Goal: Task Accomplishment & Management: Manage account settings

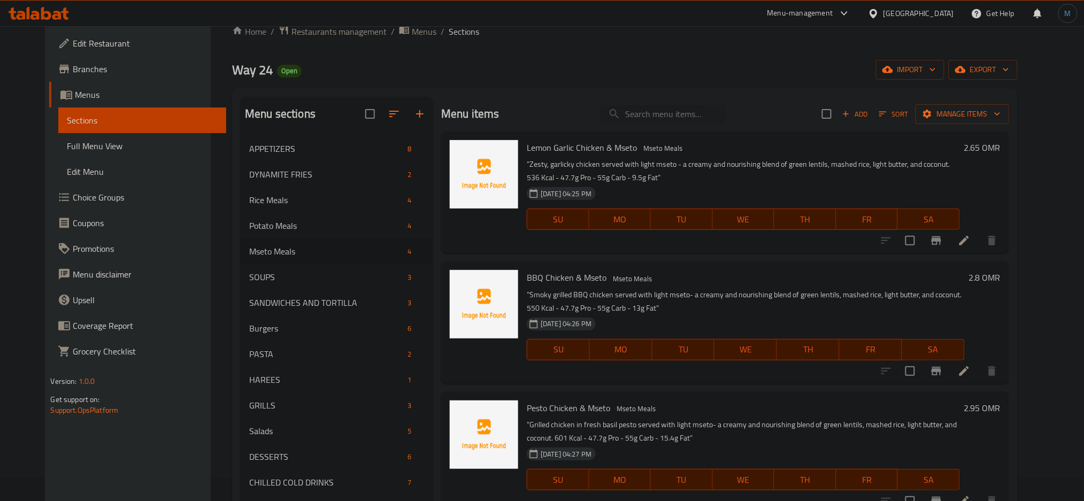
scroll to position [23, 0]
click at [870, 111] on span "Add" at bounding box center [855, 114] width 29 height 12
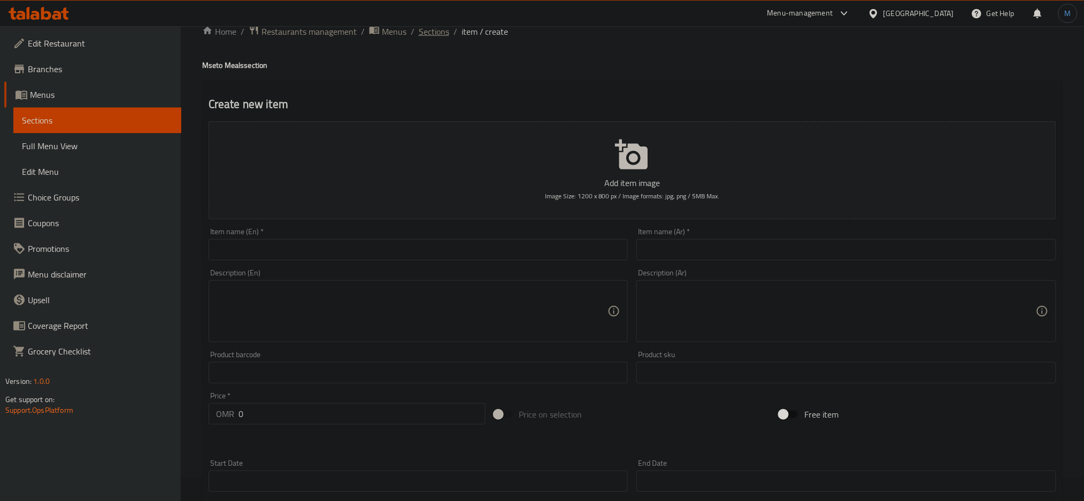
click at [437, 34] on span "Sections" at bounding box center [434, 31] width 30 height 13
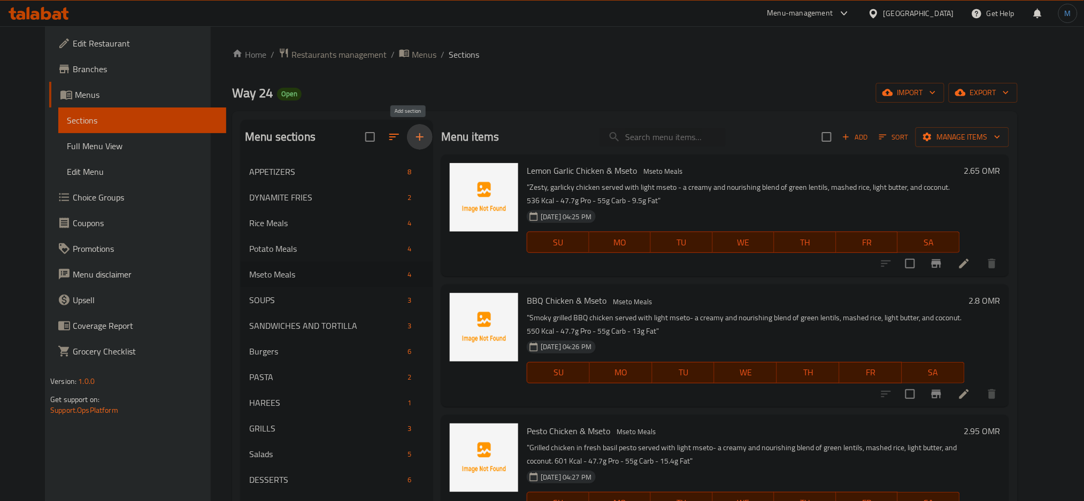
click at [407, 144] on button "button" at bounding box center [420, 137] width 26 height 26
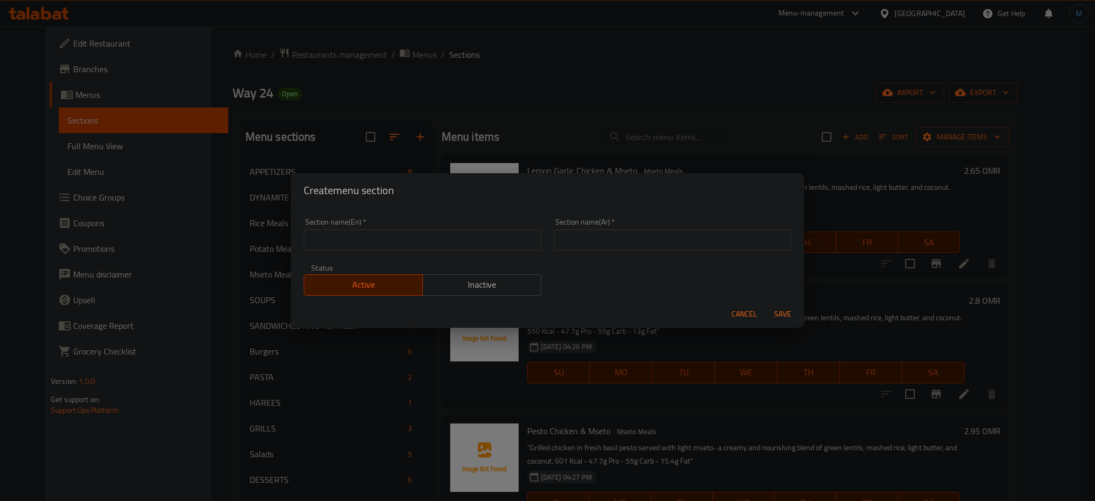
paste input "Pasta Meals"
click at [328, 235] on input "Pasta Meals" at bounding box center [422, 239] width 237 height 21
type input "Pasta Meals"
type input "وجبات الباستا"
click at [766, 304] on button "Save" at bounding box center [783, 314] width 34 height 20
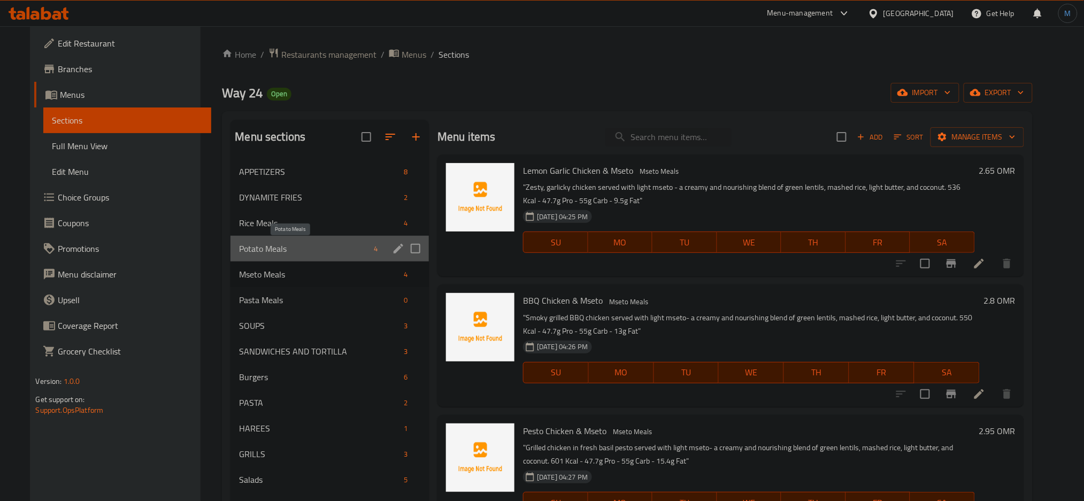
click at [280, 243] on span "Potato Meals" at bounding box center [304, 248] width 131 height 13
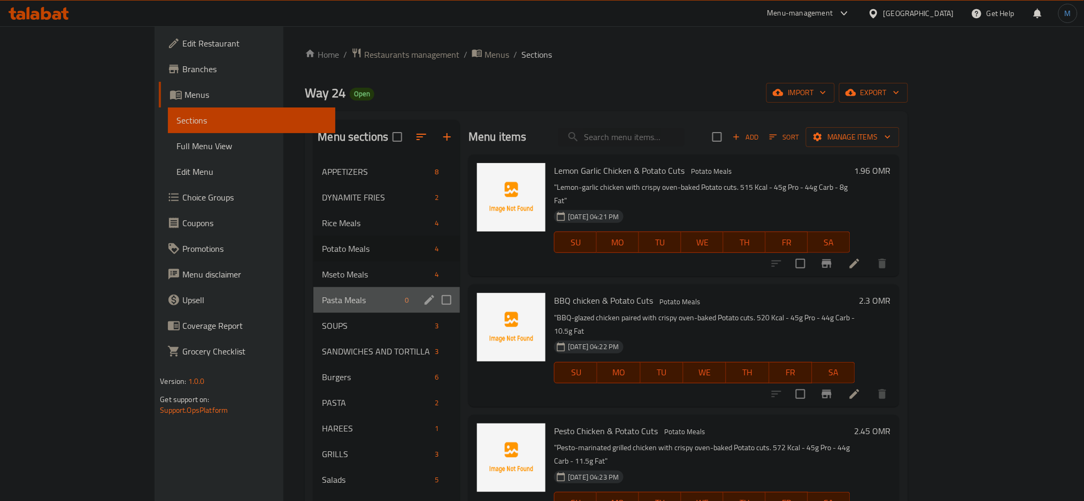
click at [313, 289] on div "Pasta Meals 0" at bounding box center [386, 300] width 147 height 26
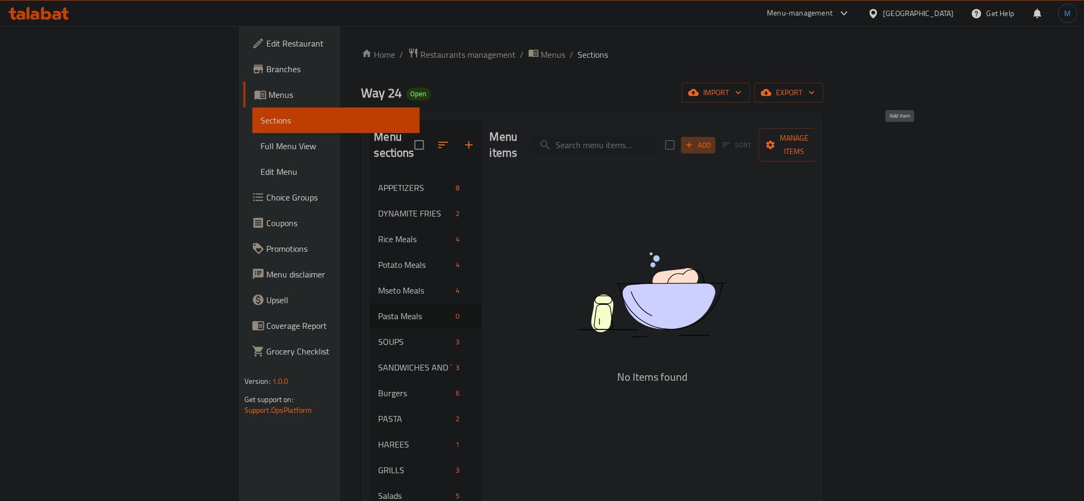
click at [713, 139] on span "Add" at bounding box center [698, 145] width 29 height 12
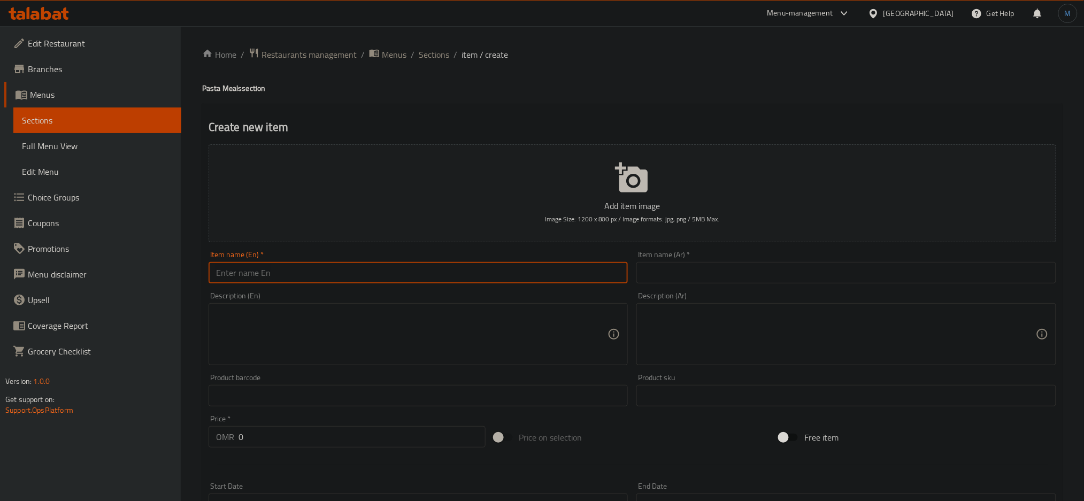
paste input "Lemon Garlic Chicken Pasta"
click at [431, 272] on input "Lemon Garlic Chicken Pasta" at bounding box center [419, 272] width 420 height 21
type input "Lemon Garlic Chicken Pasta"
paste textarea ""grilled chicken tossed with pasta in a light, zesty lemon and garlic sauce. 52…"
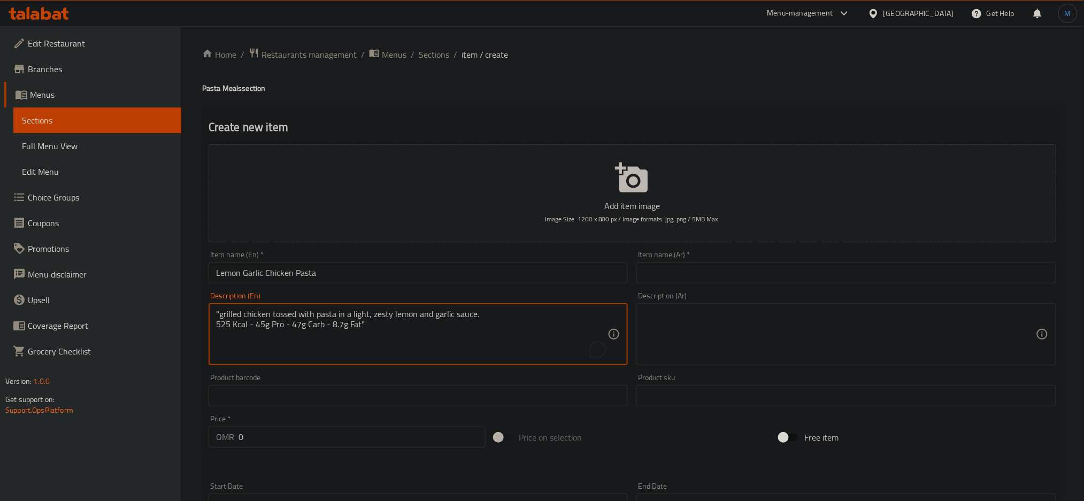
type textarea ""grilled chicken tossed with pasta in a light, zesty lemon and garlic sauce. 52…"
paste input "2.25"
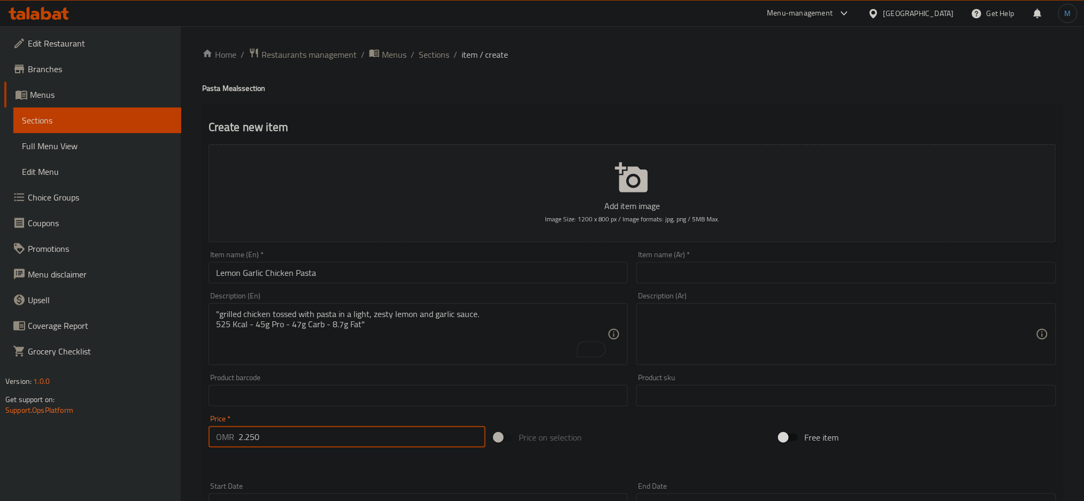
click at [242, 436] on input "2.250" at bounding box center [362, 436] width 247 height 21
type input "2.250"
paste input "معكرونة بالليمون والثوم مع دجاج"
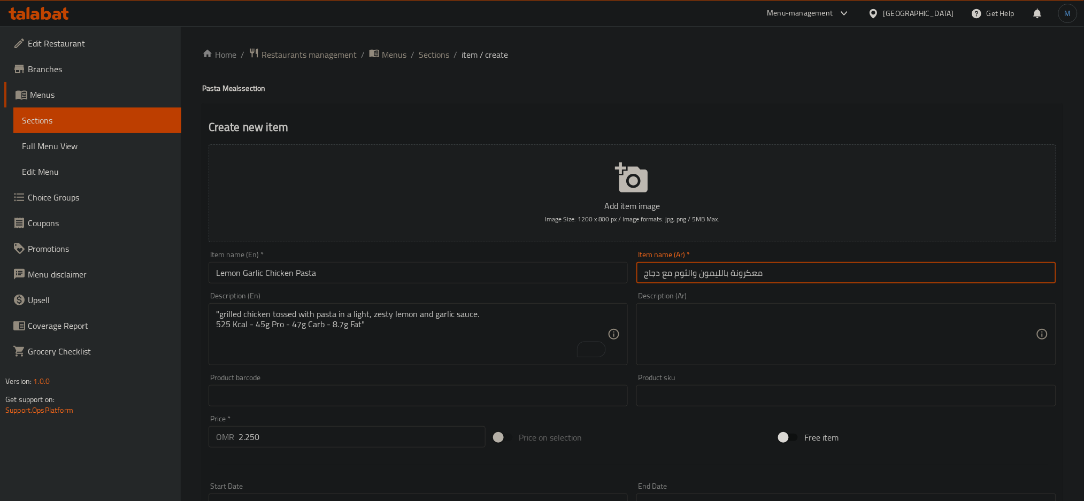
click at [680, 264] on input "معكرونة بالليمون والثوم مع دجاج" at bounding box center [847, 272] width 420 height 21
type input "معكرونة بالليمون والثوم مع دجاج"
paste textarea ""دجاج مشوي مع معكرونة في صوص ليمون وثوم منعش وخفيف. ٥٢٥ سعرة – ٤٥ جم بروتين – ٤…"
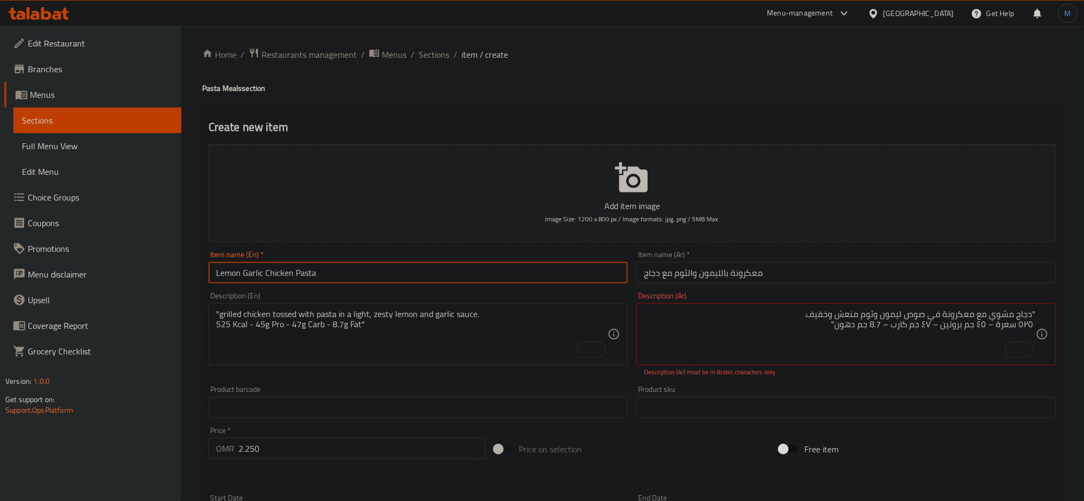
click at [508, 278] on input "Lemon Garlic Chicken Pasta" at bounding box center [419, 272] width 420 height 21
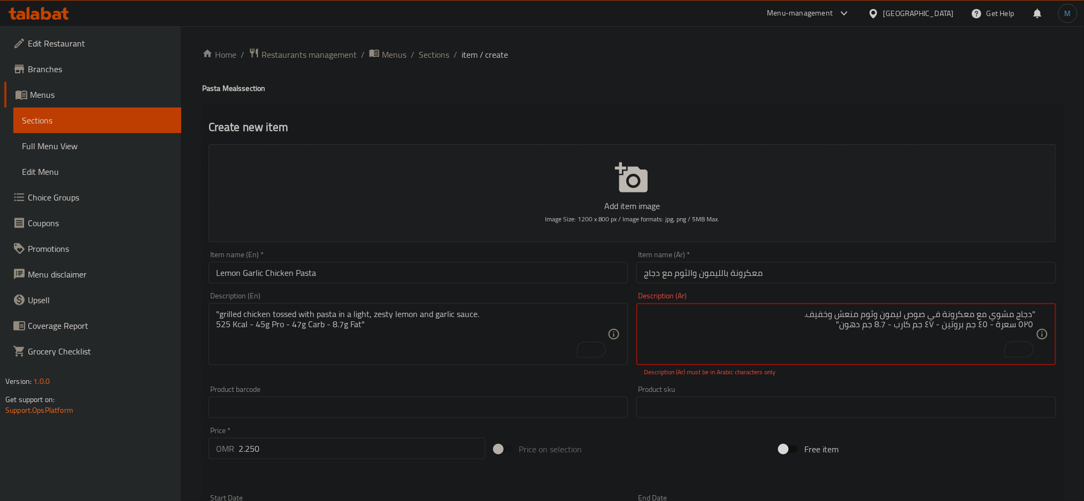
type textarea ""دجاج مشوي مع معكرونة في صوص ليمون وثوم منعش وخفيف. ٥٢٥ سعرة - ٤٥ جم بروتين - ٤…"
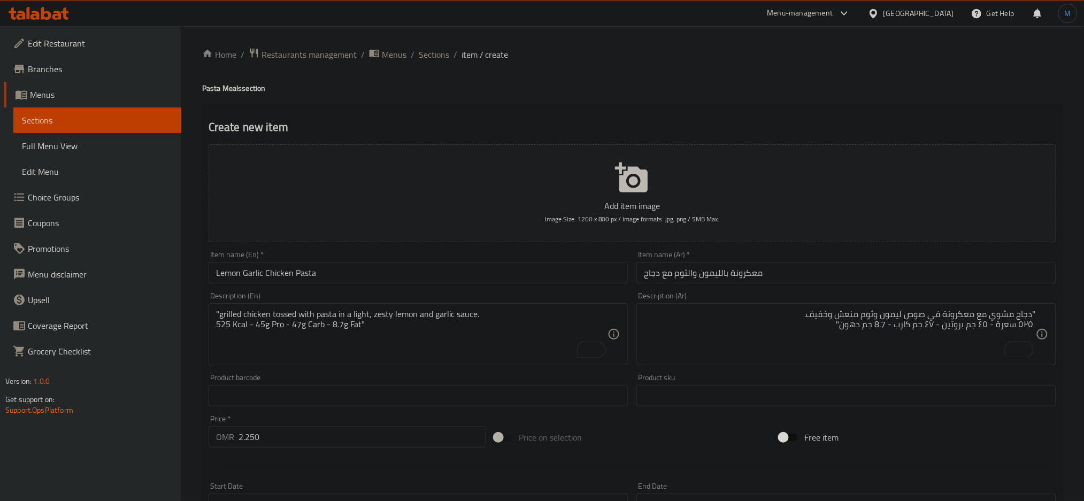
click at [877, 285] on div "Item name (Ar)   * معكرونة بالليمون والثوم مع دجاج Item name (Ar) *" at bounding box center [846, 267] width 428 height 41
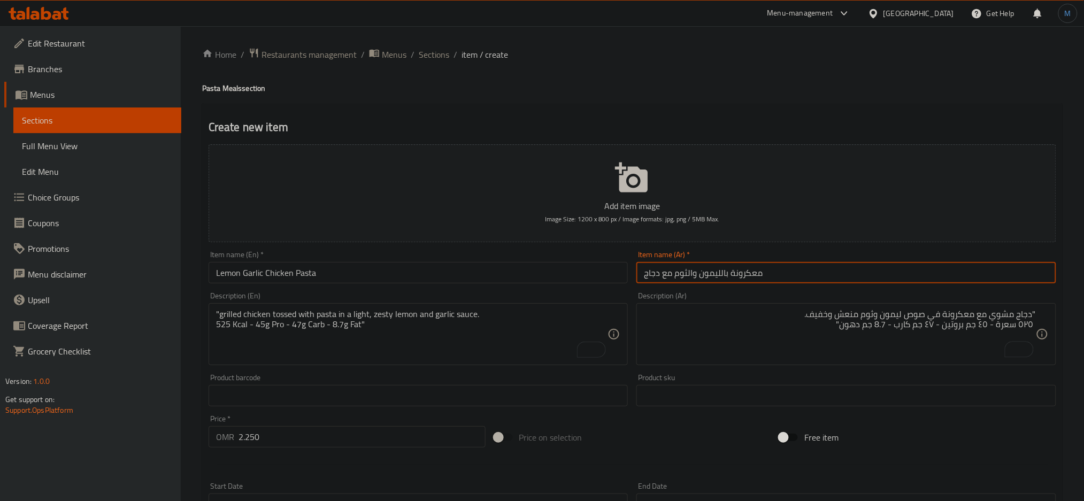
click at [878, 280] on input "معكرونة بالليمون والثوم مع دجاج" at bounding box center [847, 272] width 420 height 21
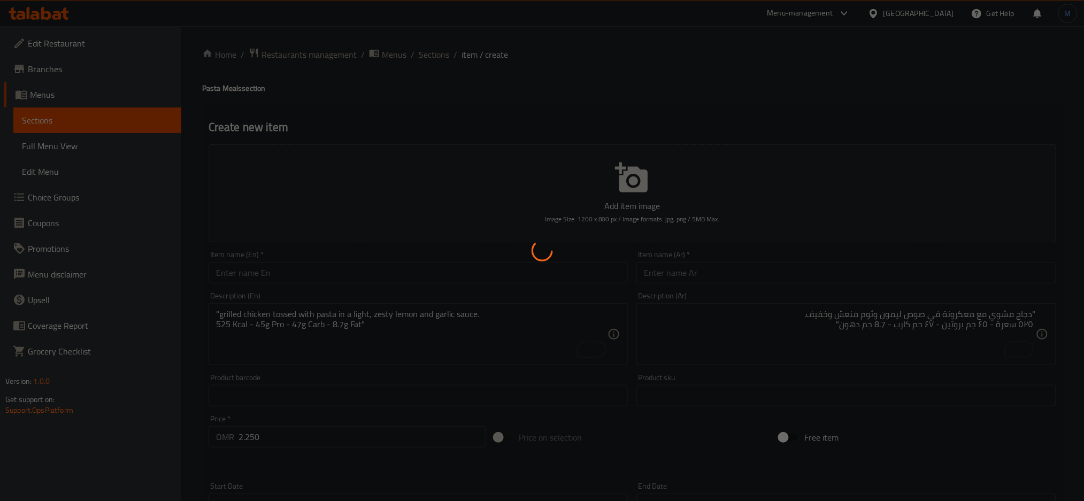
type input "0"
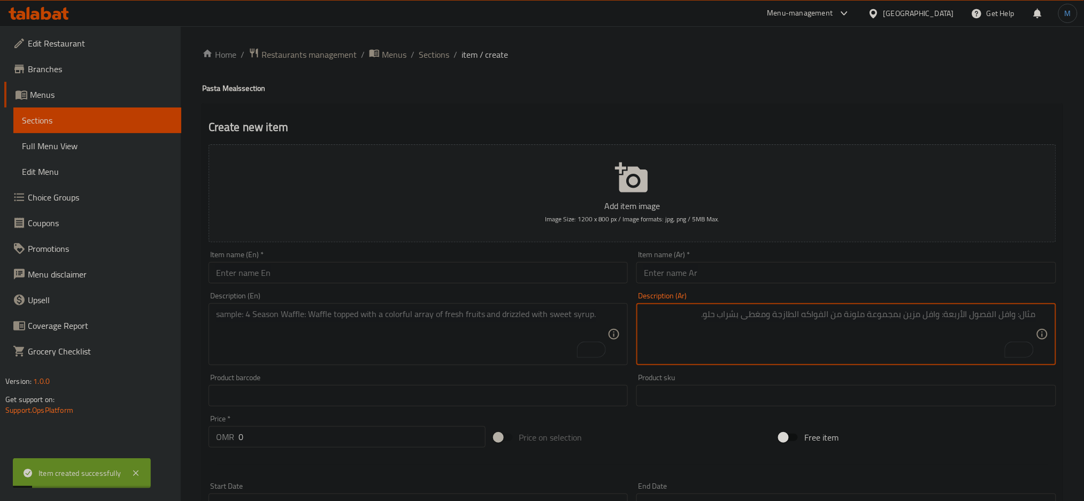
paste textarea ""دجاج مشوي مع معكرونة مغطاة بصوص البيستو الطازج. 583 سعرة – ٤٥ جم بروتين – ٤٧ ج…"
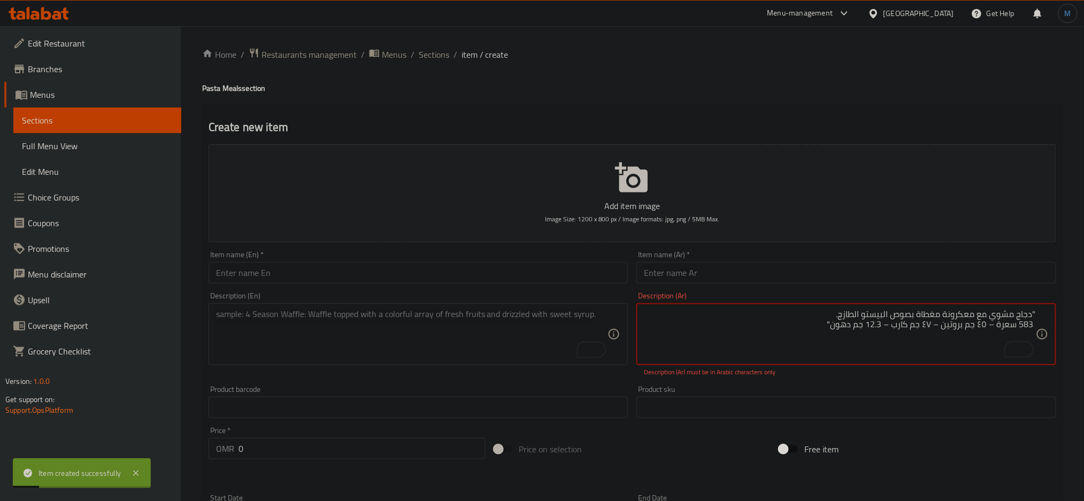
type textarea ""دجاج مشوي مع معكرونة مغطاة بصوص البيستو الطازج. 583 سعرة – ٤٥ جم بروتين – ٤٧ ج…"
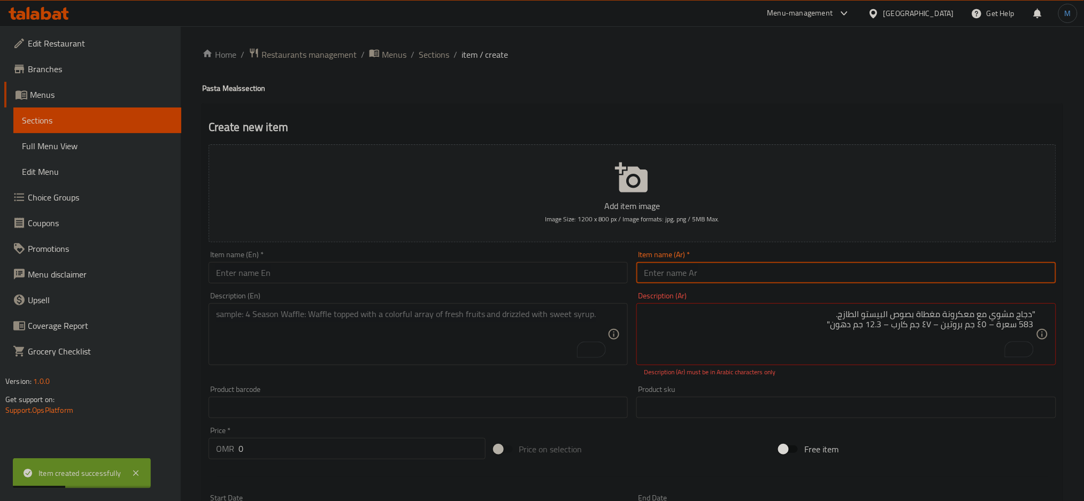
paste input "معكرونة بالبيستو مع دجاج"
click at [876, 281] on input "معكرونة بالبيستو مع دجاج" at bounding box center [847, 272] width 420 height 21
type input "معكرونة بالبيستو مع دجاج"
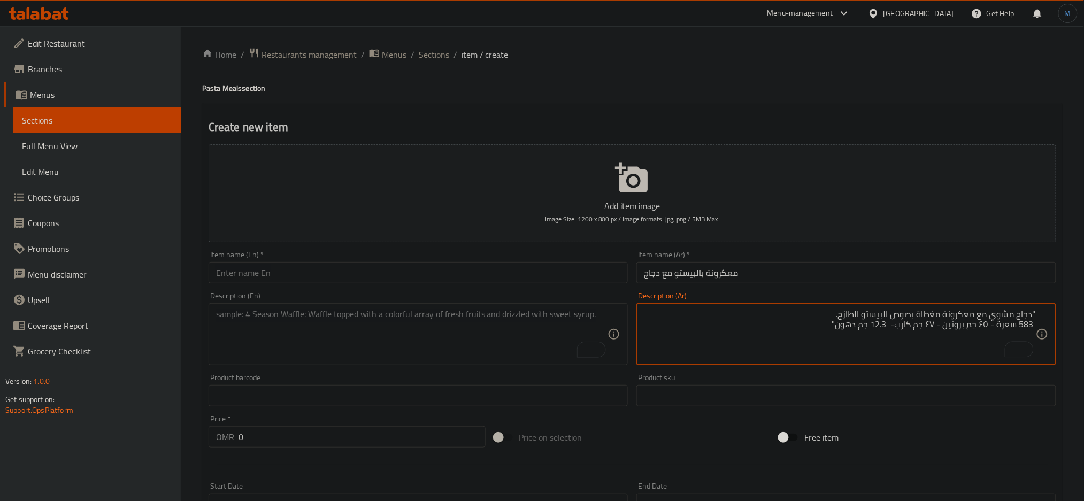
type textarea ""دجاج مشوي مع معكرونة مغطاة بصوص البيستو الطازج. 583 سعرة - ٤٥ جم بروتين - ٤٧ ج…"
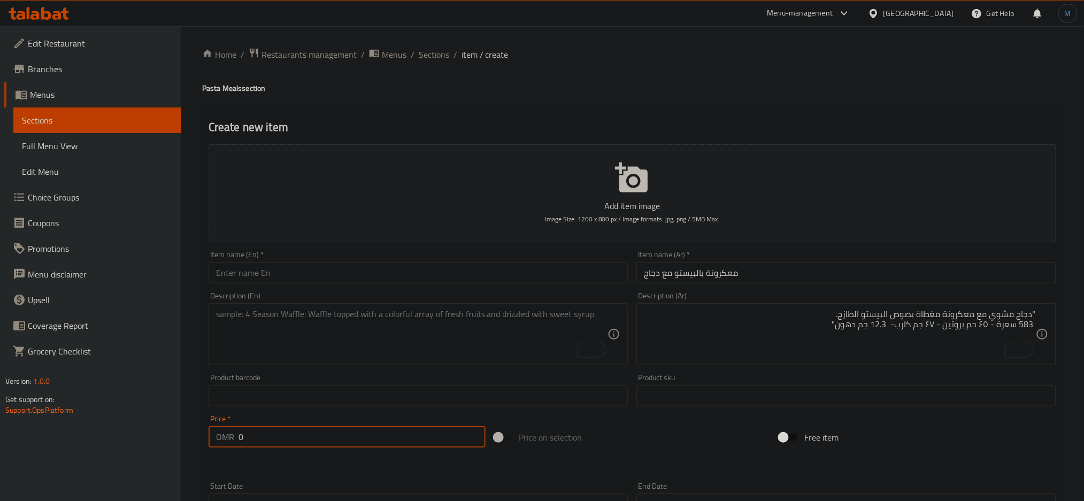
click at [262, 438] on input "0" at bounding box center [362, 436] width 247 height 21
paste input "2.55"
type input "2.550"
paste textarea ""grilled chicken paired with pasta coated in a fragrant basil pesto 583 Kcal - …"
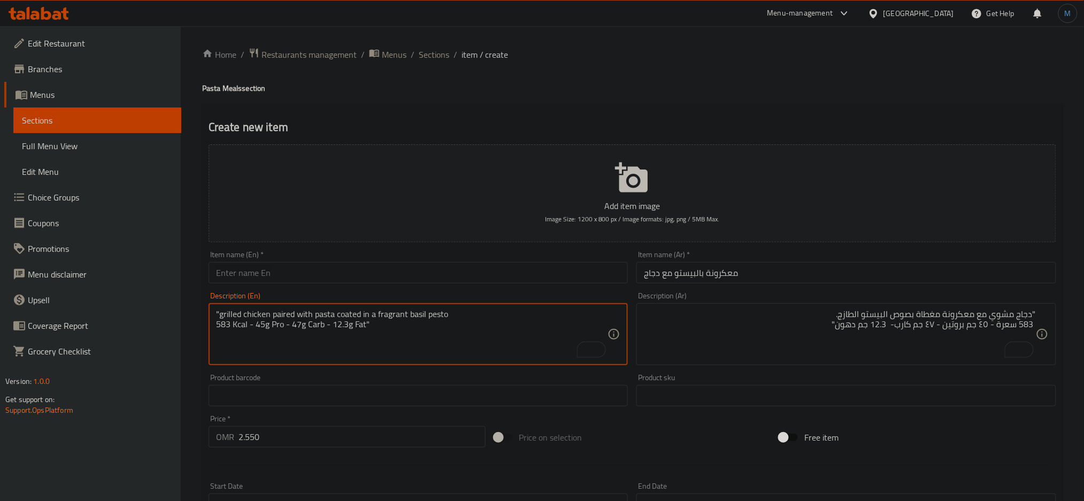
type textarea ""grilled chicken paired with pasta coated in a fragrant basil pesto 583 Kcal - …"
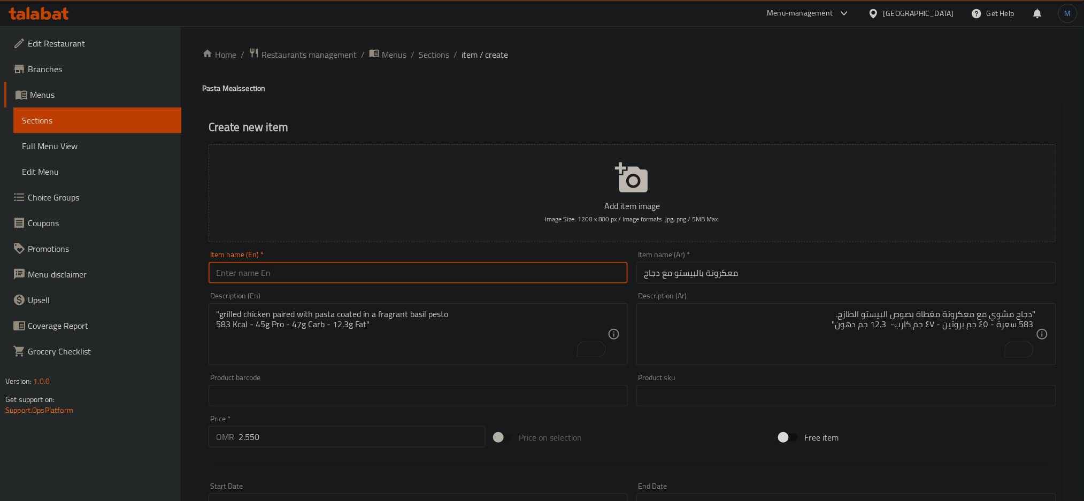
paste input "Pesto Chicken Pasta"
click at [402, 281] on input "Pesto Chicken Pasta" at bounding box center [419, 272] width 420 height 21
type input "Pesto Chicken Pasta"
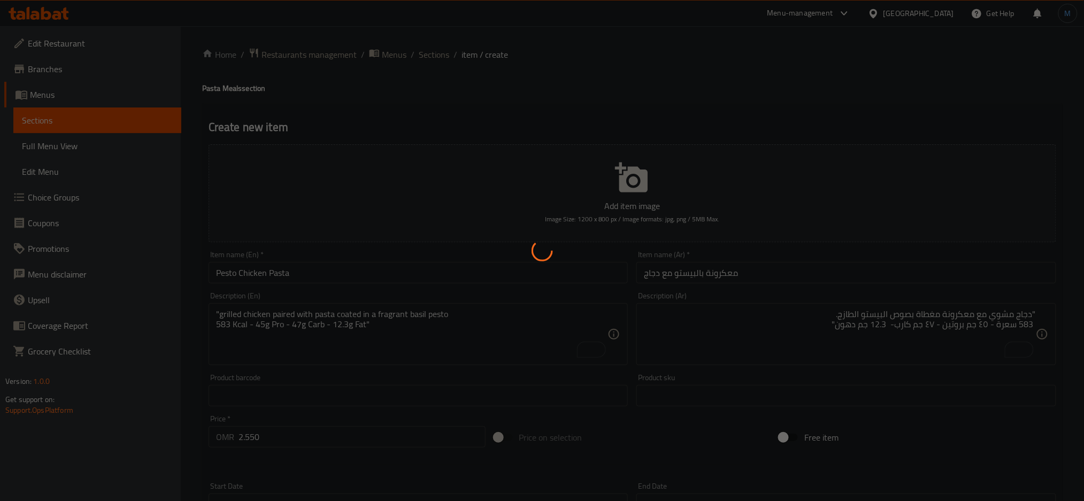
type input "0"
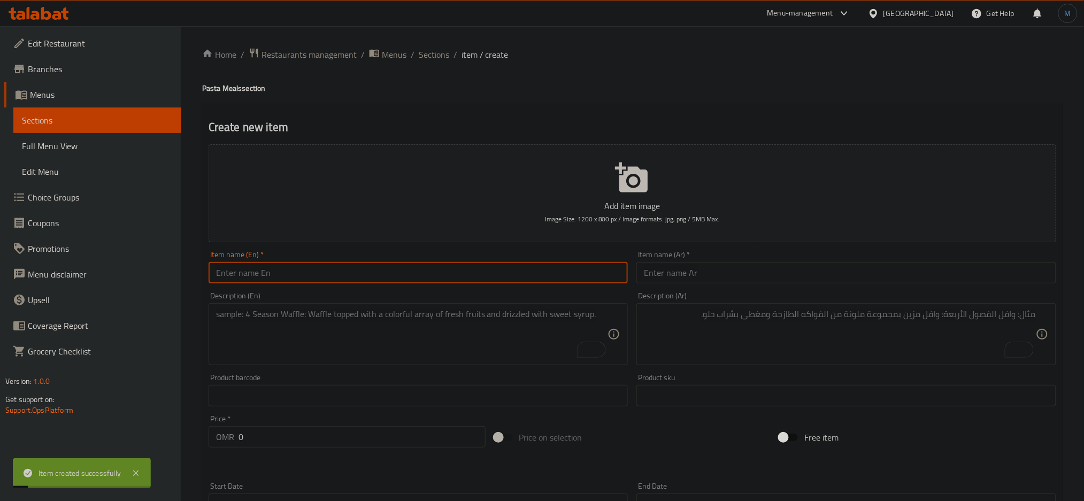
paste input "Mushroom Steak Pasta"
type input "Mushroom Steak Pasta"
paste textarea ""Tenderloin steak strips with pasta in a light creamy mushroom sauce. 562 Kcal …"
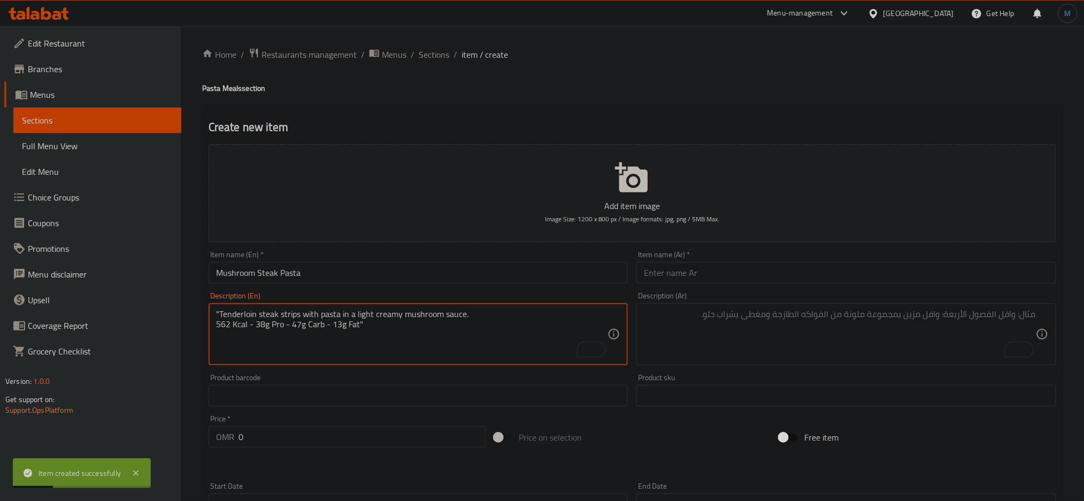
type textarea ""Tenderloin steak strips with pasta in a light creamy mushroom sauce. 562 Kcal …"
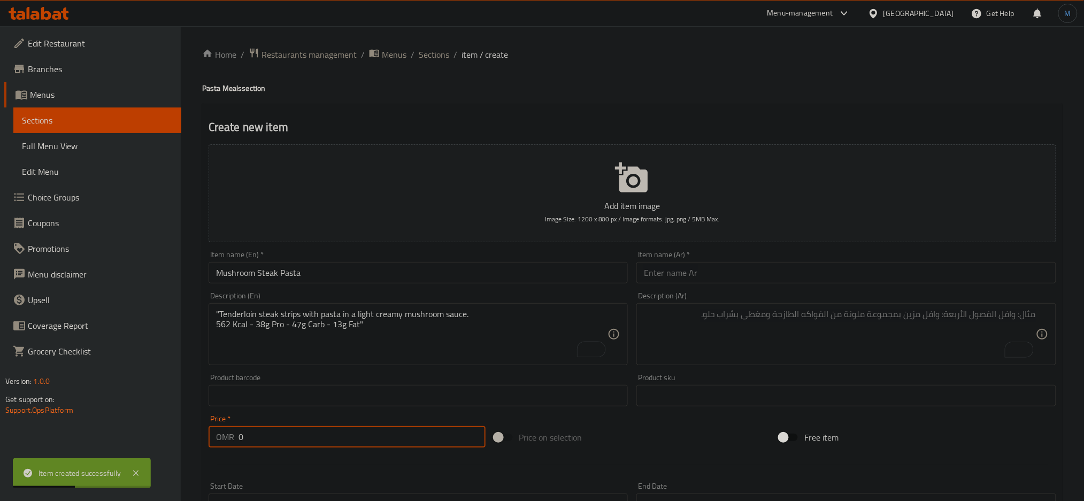
paste input "2.855"
click at [286, 435] on input "2.855" at bounding box center [362, 436] width 247 height 21
type input "2.855"
paste input "معكرونة بالمشروم مع ستيك"
click at [750, 274] on input "معكرونة بالمشروم مع ستيك" at bounding box center [847, 272] width 420 height 21
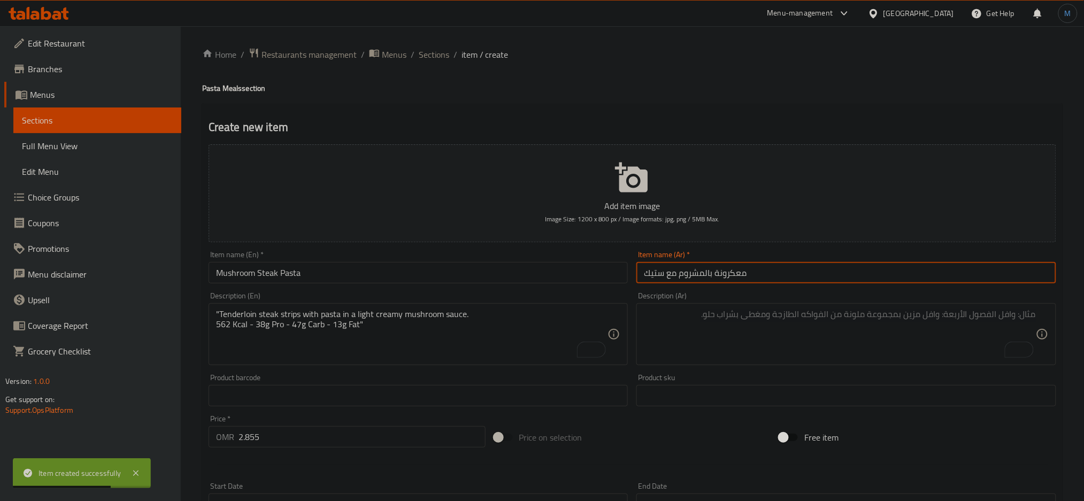
type input "معكرونة بالمشروم مع ستيك"
paste textarea ""شرائح ستيك مع معكرونة بصوص مشروم كريمي خفيف. 562 سعرة – 38 جم بروتين – ٤٧ جم ك…"
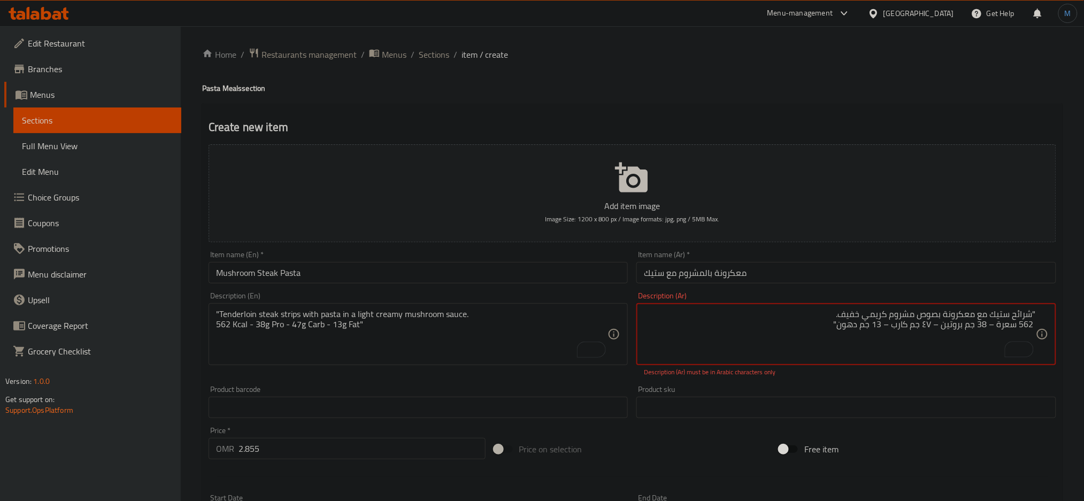
click at [886, 322] on textarea ""شرائح ستيك مع معكرونة بصوص مشروم كريمي خفيف. 562 سعرة – 38 جم بروتين – ٤٧ جم ك…" at bounding box center [840, 334] width 392 height 51
type textarea ""شرائح ستيك مع معكرونة بصوص مشروم كريمي خفيف. 562 سعرة - 38 جم بروتين - ٤٧ جم ك…"
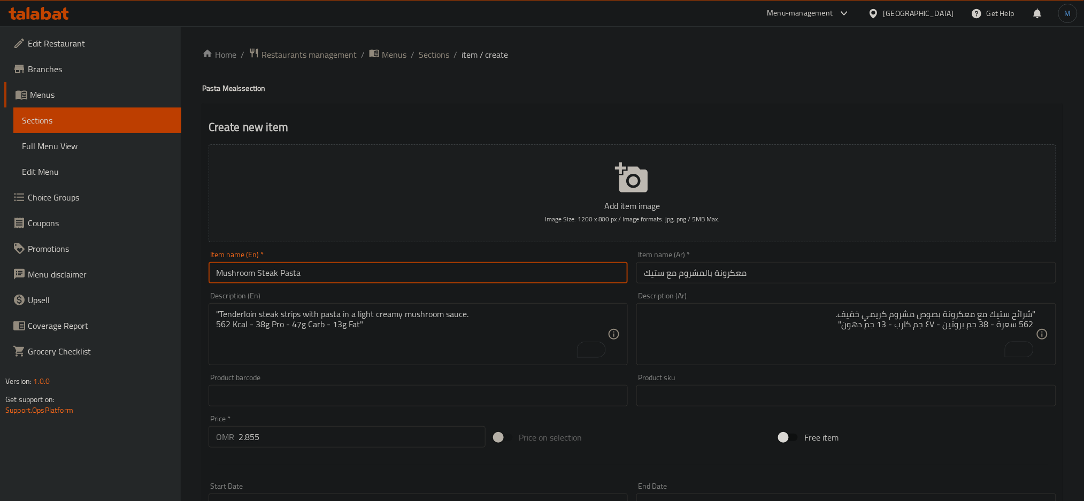
click at [508, 275] on input "Mushroom Steak Pasta" at bounding box center [419, 272] width 420 height 21
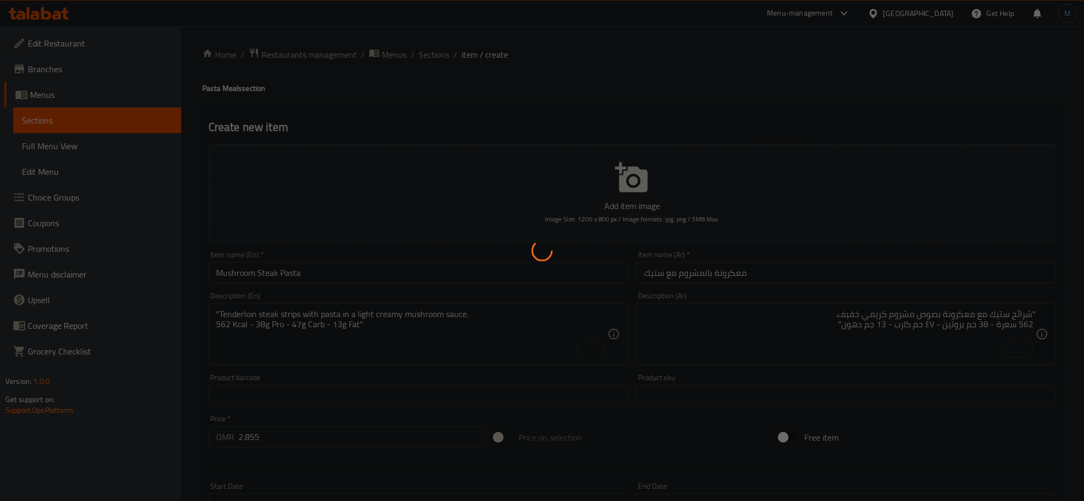
type input "0"
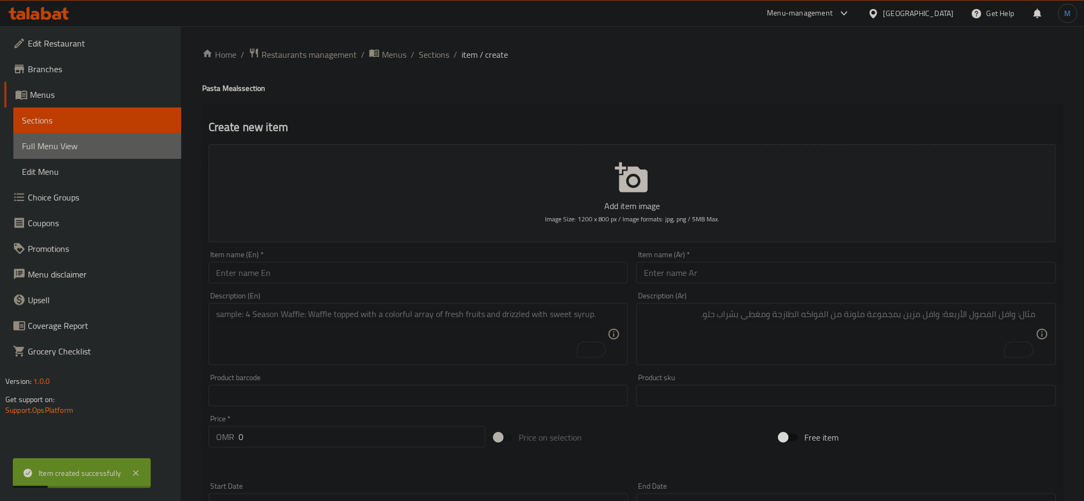
click at [22, 141] on span "Full Menu View" at bounding box center [97, 146] width 151 height 13
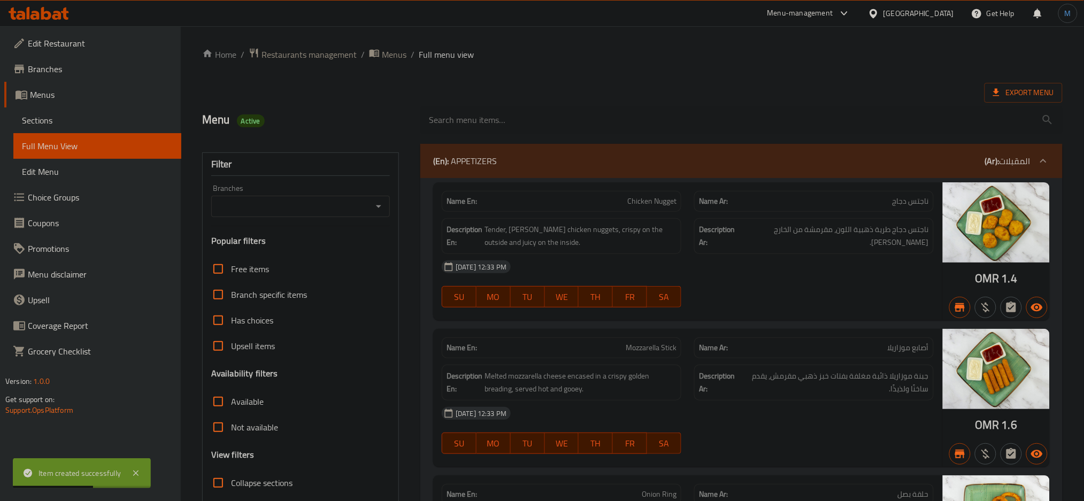
click at [379, 203] on icon "Open" at bounding box center [378, 206] width 13 height 13
click at [310, 258] on li "Way 24, Hail South" at bounding box center [300, 252] width 179 height 19
type input "Way 24, Hail South"
click at [219, 480] on input "Collapse sections" at bounding box center [218, 483] width 26 height 26
checkbox input "true"
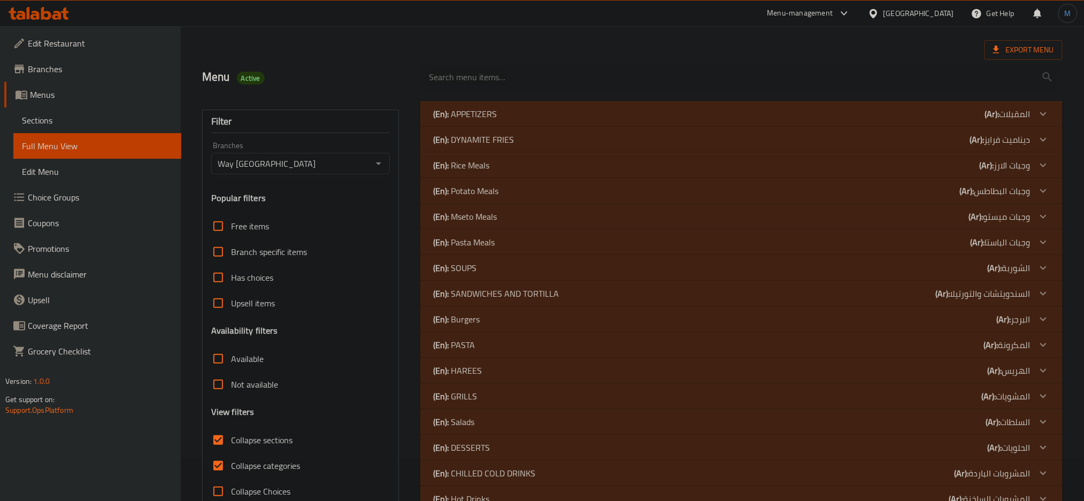
scroll to position [46, 0]
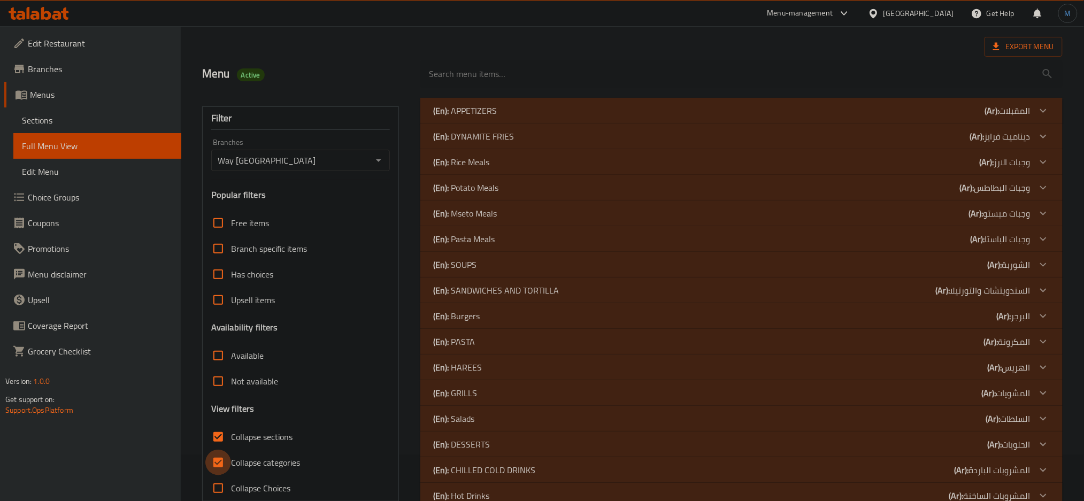
click at [217, 462] on input "Collapse categories" at bounding box center [218, 463] width 26 height 26
checkbox input "false"
click at [499, 117] on div "(En): Pasta Meals (Ar): وجبات الباستا" at bounding box center [731, 110] width 597 height 13
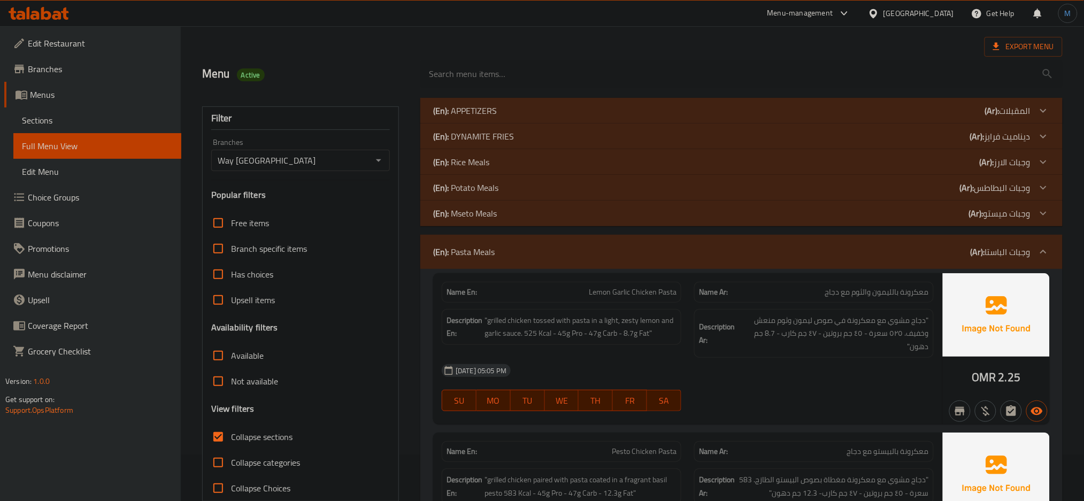
click at [466, 117] on p "(En): Mseto Meals" at bounding box center [465, 110] width 64 height 13
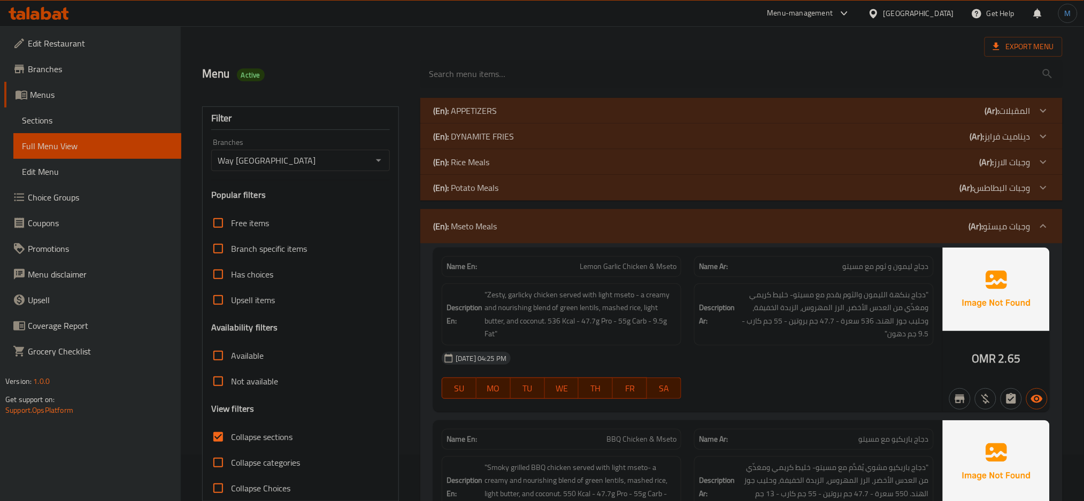
click at [481, 117] on p "(En): Potato Meals" at bounding box center [465, 110] width 64 height 13
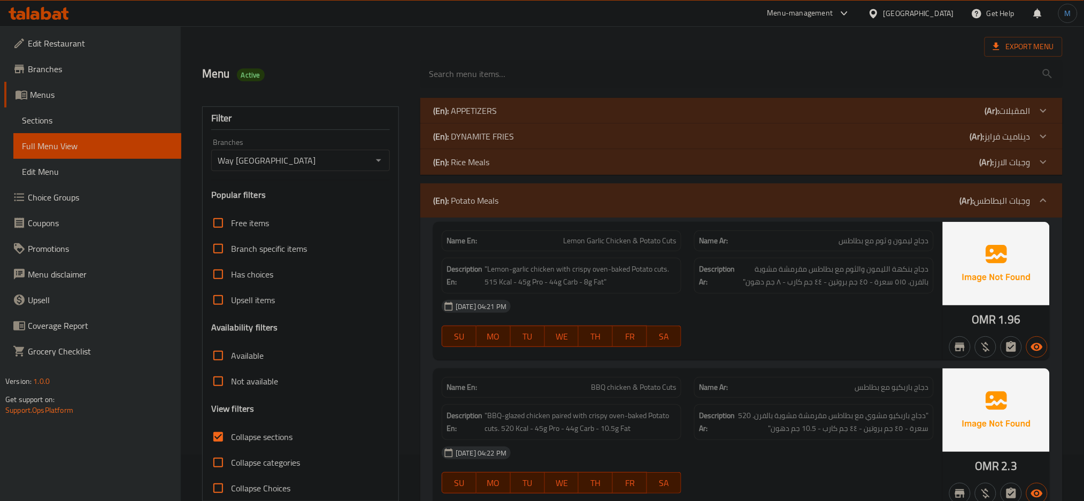
click at [491, 117] on div "(En): Rice Meals (Ar): وجبات الارز" at bounding box center [731, 110] width 597 height 13
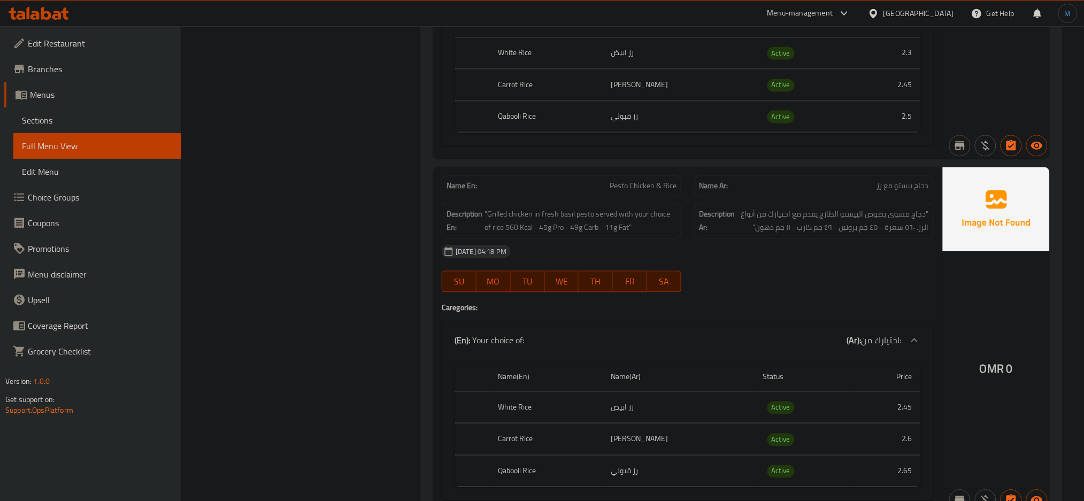
scroll to position [791, 0]
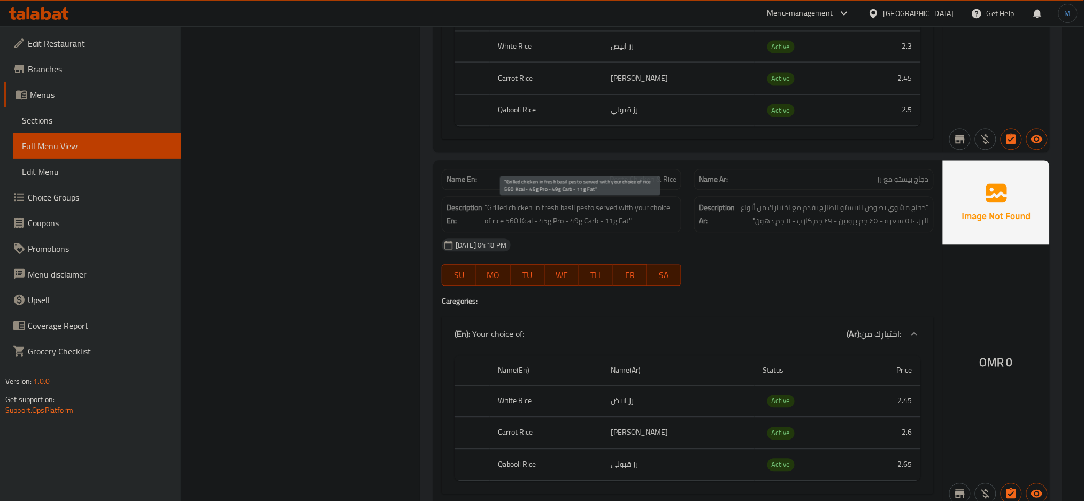
click at [556, 213] on span ""Grilled chicken in fresh basil pesto served with your choice of rice 560 Kcal …" at bounding box center [581, 214] width 192 height 26
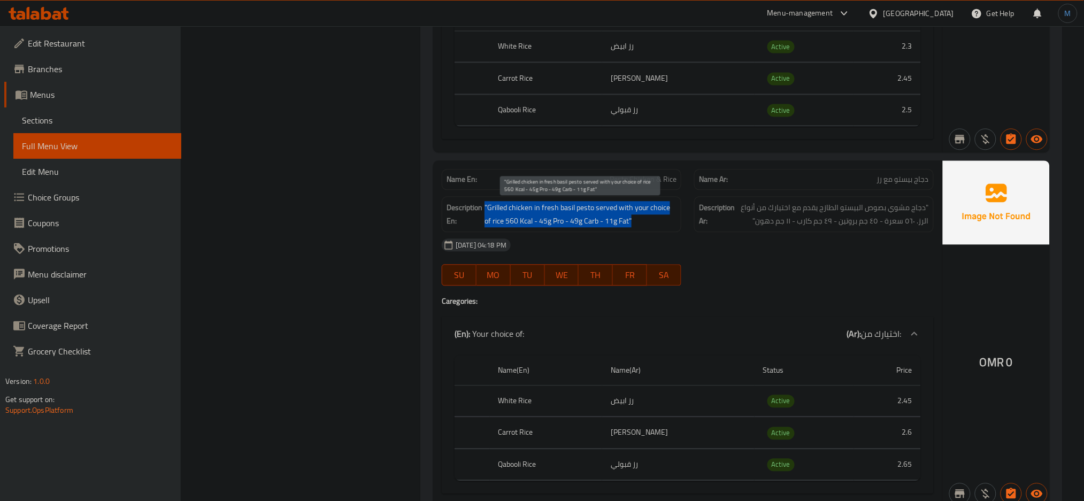
click at [556, 213] on span ""Grilled chicken in fresh basil pesto served with your choice of rice 560 Kcal …" at bounding box center [581, 214] width 192 height 26
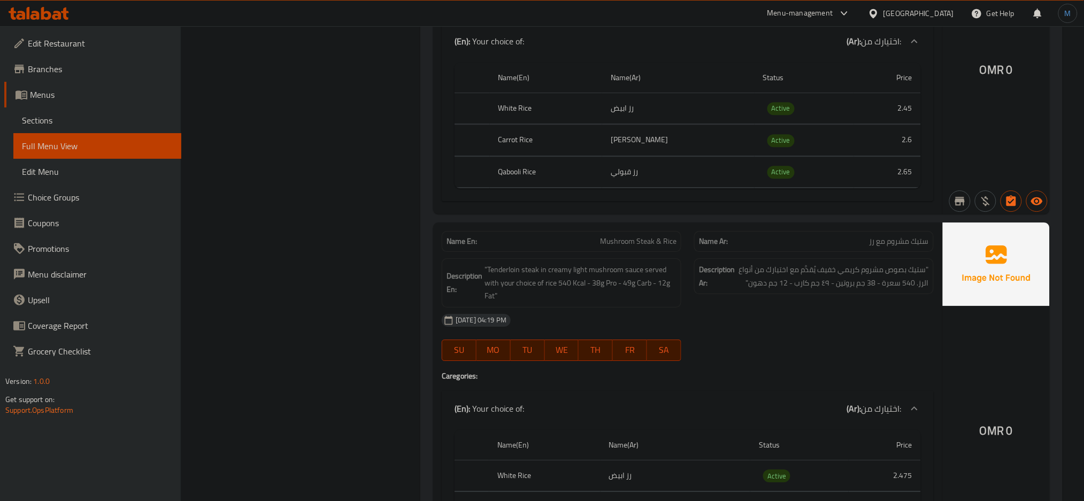
scroll to position [1083, 0]
click at [615, 291] on span ""Tenderloin steak in creamy light mushroom sauce served with your choice of ric…" at bounding box center [581, 284] width 192 height 40
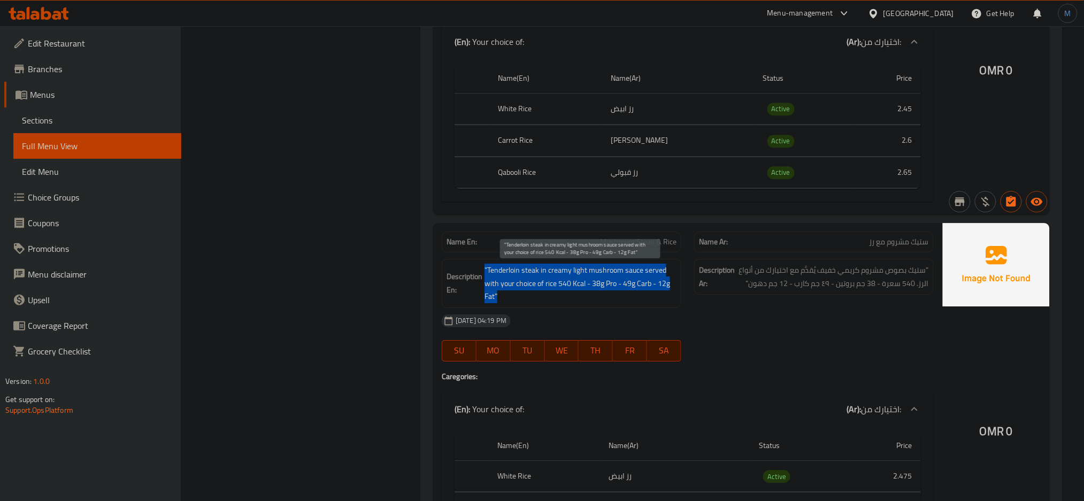
click at [615, 291] on span ""Tenderloin steak in creamy light mushroom sauce served with your choice of ric…" at bounding box center [581, 284] width 192 height 40
click at [494, 269] on span ""Tenderloin steak in creamy light mushroom sauce served with your choice of ric…" at bounding box center [581, 284] width 192 height 40
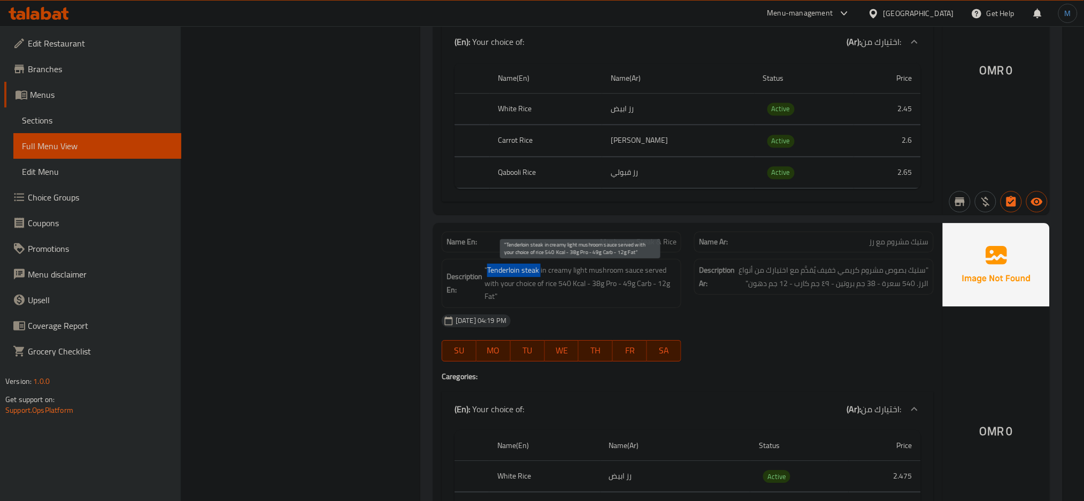
drag, startPoint x: 489, startPoint y: 270, endPoint x: 540, endPoint y: 268, distance: 51.4
click at [540, 268] on span ""Tenderloin steak in creamy light mushroom sauce served with your choice of ric…" at bounding box center [581, 284] width 192 height 40
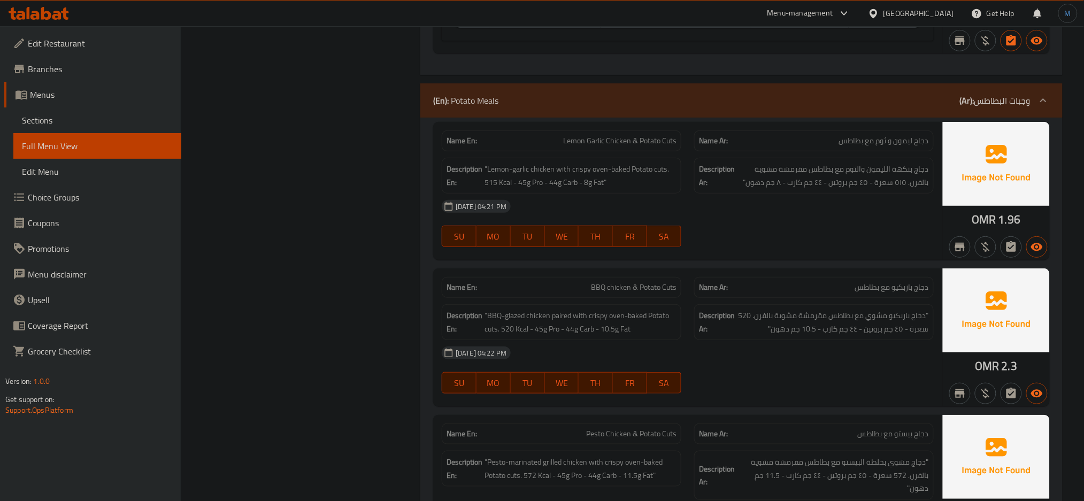
scroll to position [1633, 0]
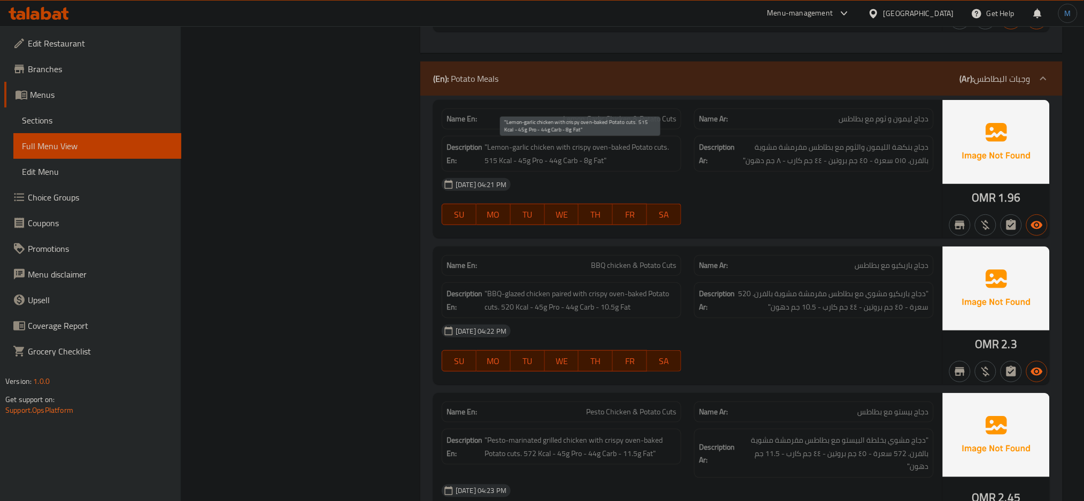
click at [577, 158] on span ""Lemon-garlic chicken with crispy oven-baked Potato cuts. 515 Kcal - 45g Pro - …" at bounding box center [581, 154] width 192 height 26
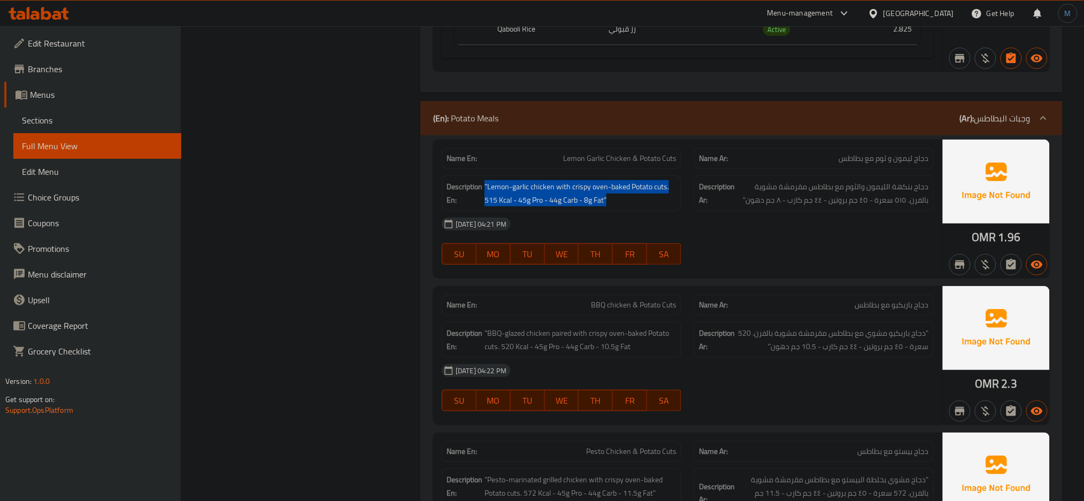
scroll to position [1628, 0]
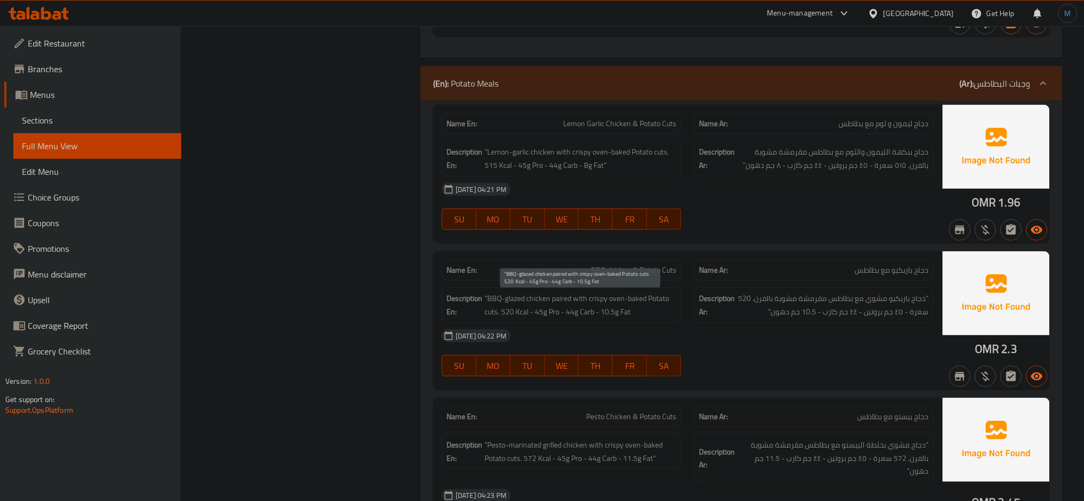
click at [609, 307] on span ""BBQ-glazed chicken paired with crispy oven-baked Potato cuts. 520 Kcal - 45g P…" at bounding box center [581, 305] width 192 height 26
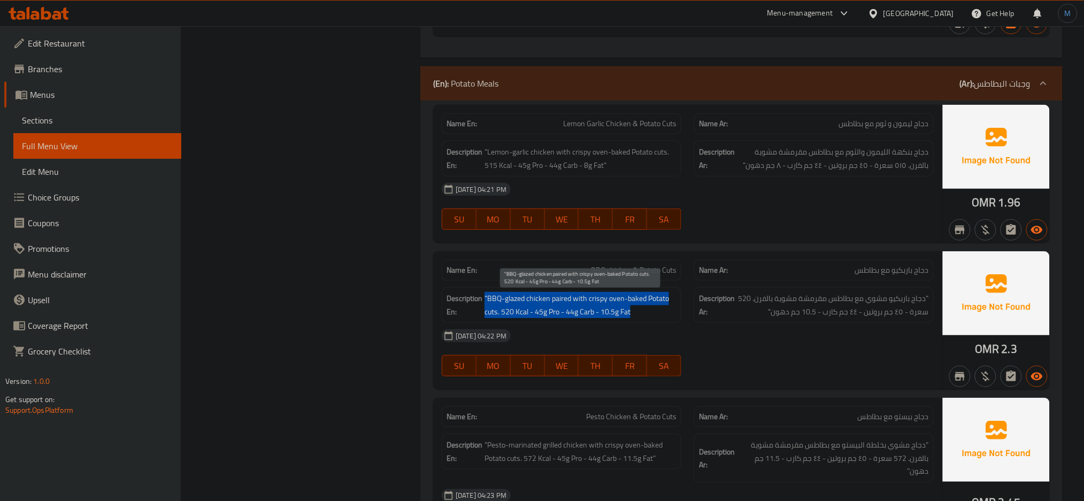
click at [609, 307] on span ""BBQ-glazed chicken paired with crispy oven-baked Potato cuts. 520 Kcal - 45g P…" at bounding box center [581, 305] width 192 height 26
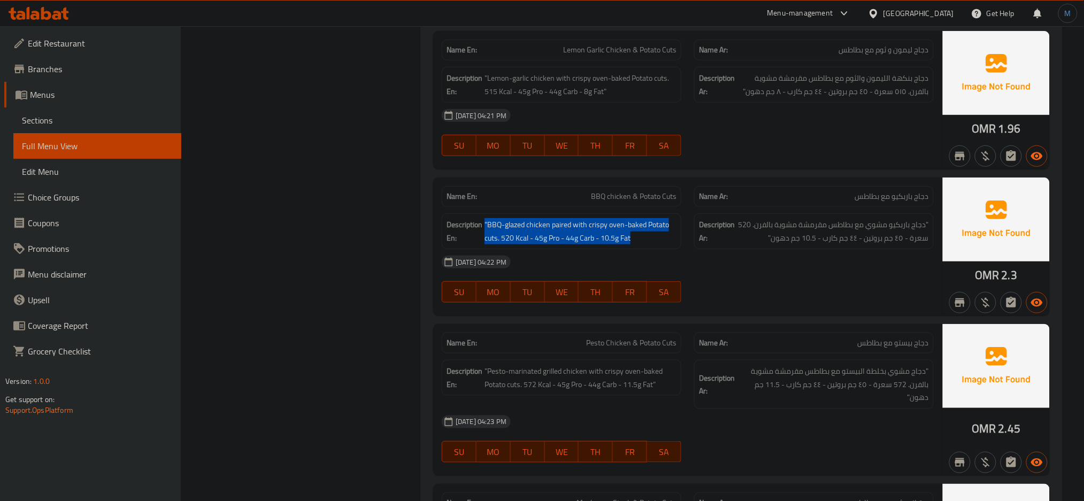
scroll to position [1682, 0]
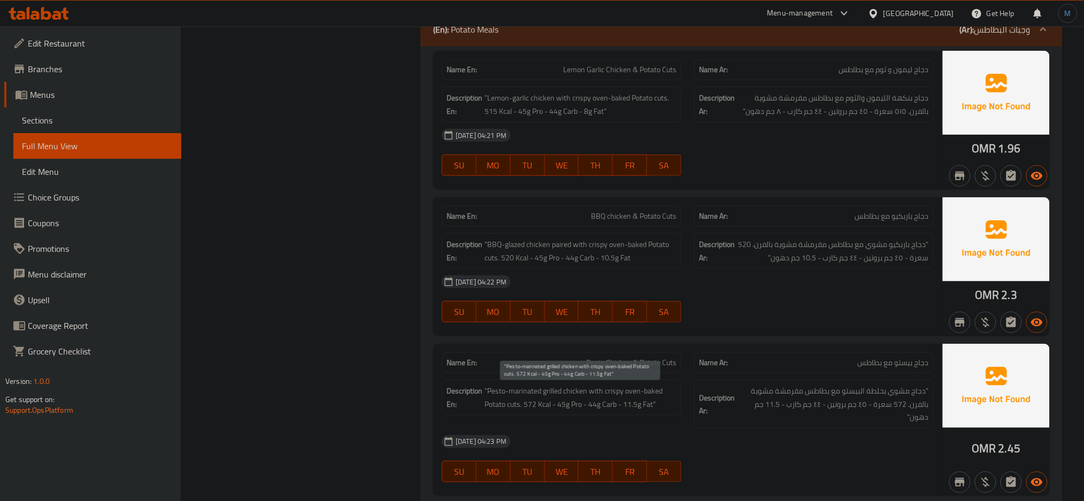
click at [616, 392] on span ""Pesto-marinated grilled chicken with crispy oven-baked Potato cuts. 572 Kcal -…" at bounding box center [581, 398] width 192 height 26
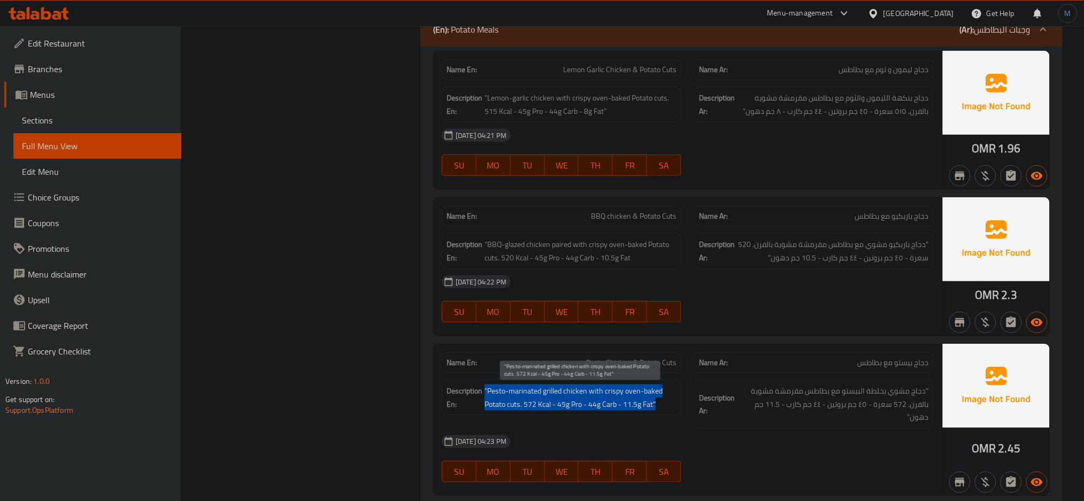
click at [616, 392] on span ""Pesto-marinated grilled chicken with crispy oven-baked Potato cuts. 572 Kcal -…" at bounding box center [581, 398] width 192 height 26
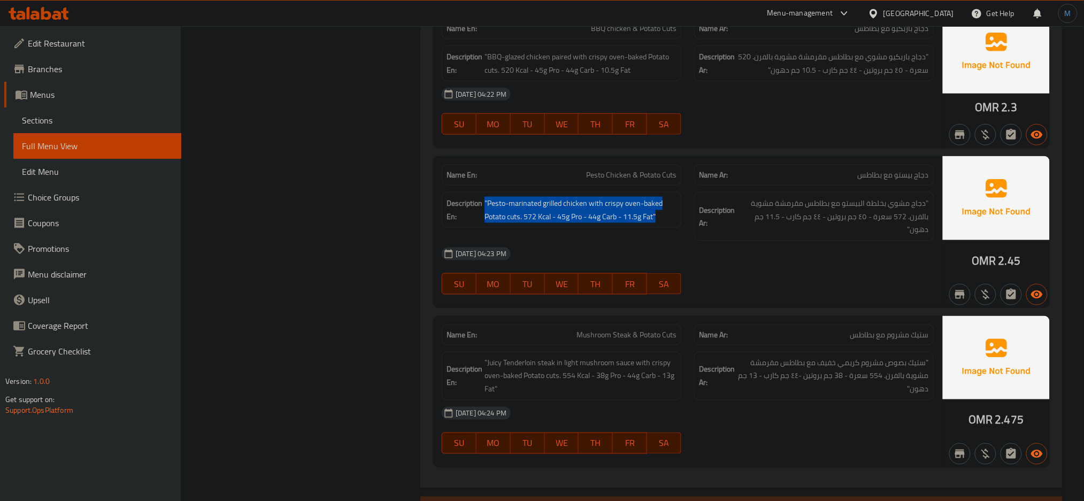
scroll to position [1873, 0]
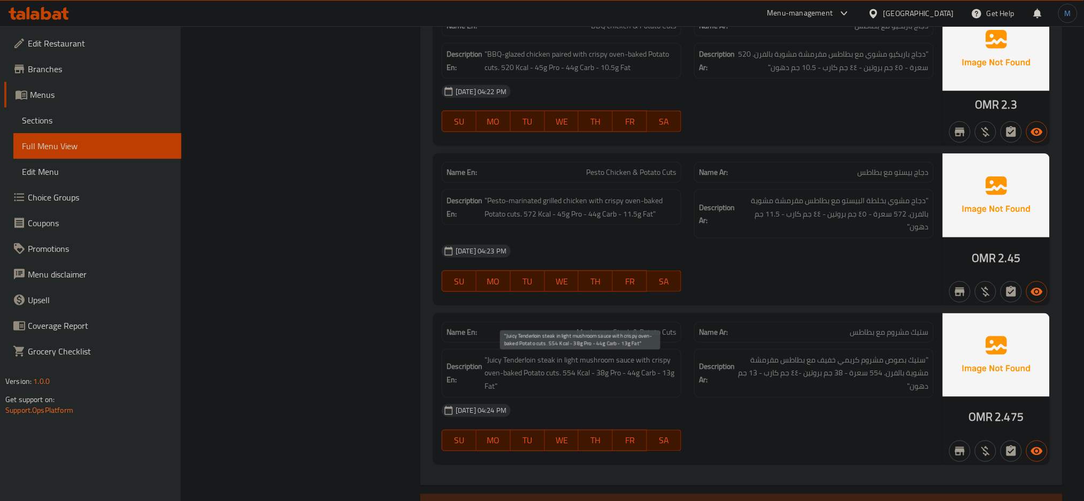
click at [626, 369] on span ""Juicy Tenderloin steak in light mushroom sauce with crispy oven-baked Potato c…" at bounding box center [581, 374] width 192 height 40
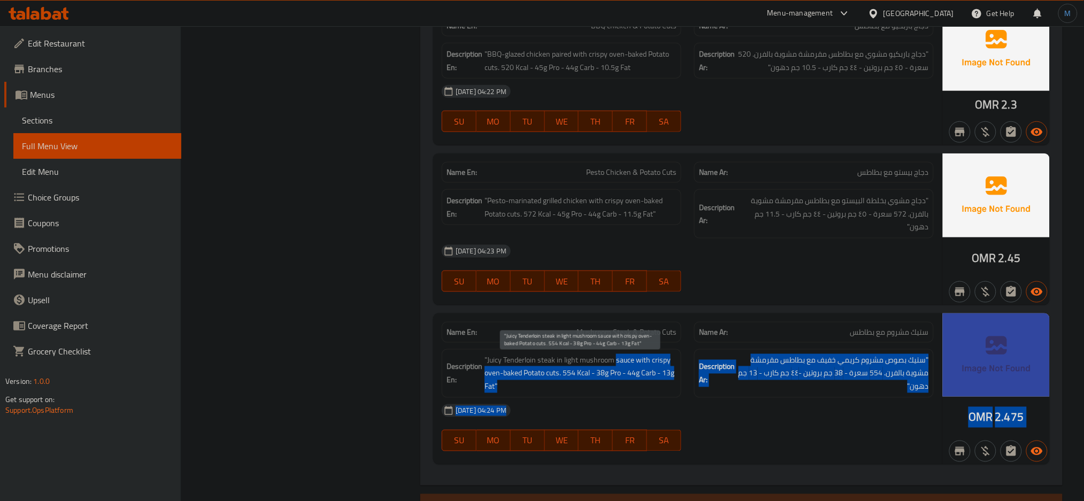
click at [591, 372] on span ""Juicy Tenderloin steak in light mushroom sauce with crispy oven-baked Potato c…" at bounding box center [581, 374] width 192 height 40
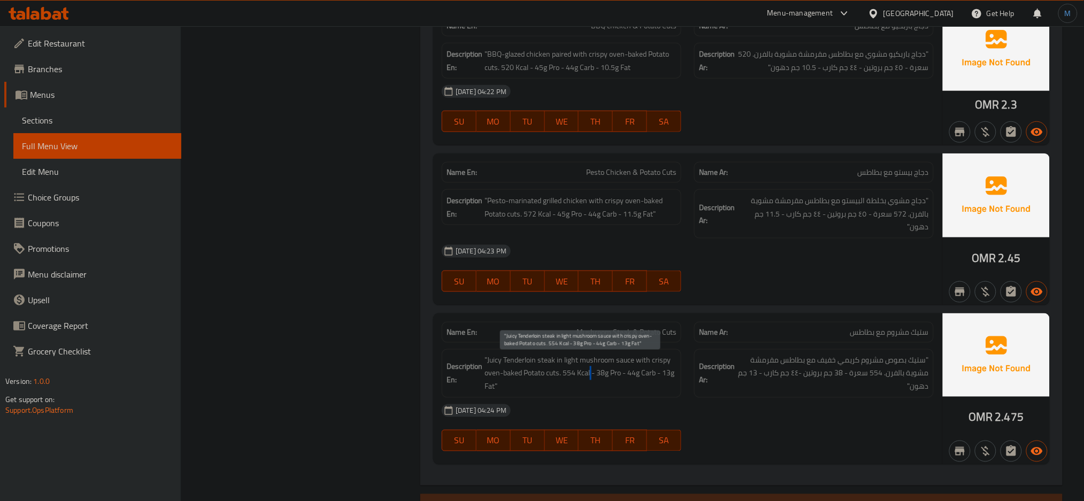
click at [591, 372] on span ""Juicy Tenderloin steak in light mushroom sauce with crispy oven-baked Potato c…" at bounding box center [581, 374] width 192 height 40
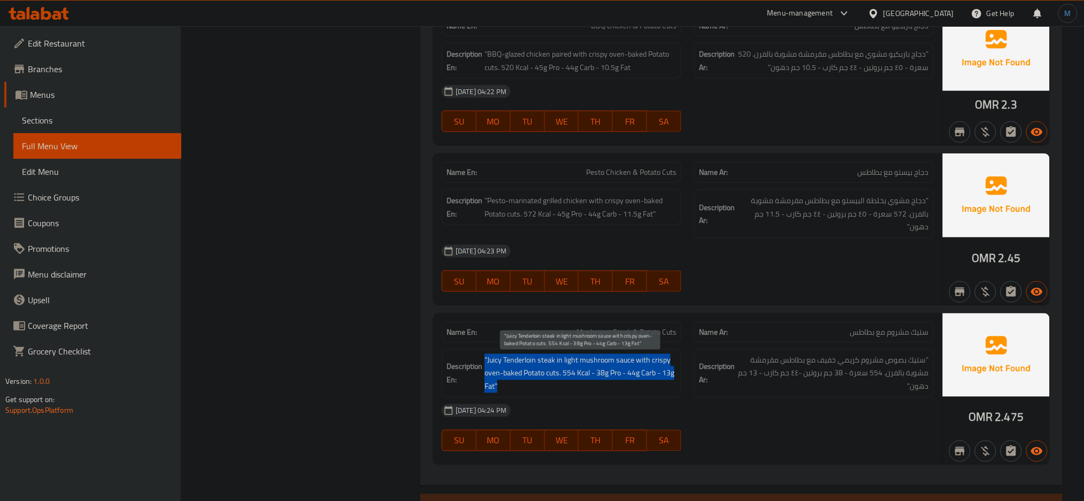
click at [591, 372] on span ""Juicy Tenderloin steak in light mushroom sauce with crispy oven-baked Potato c…" at bounding box center [581, 374] width 192 height 40
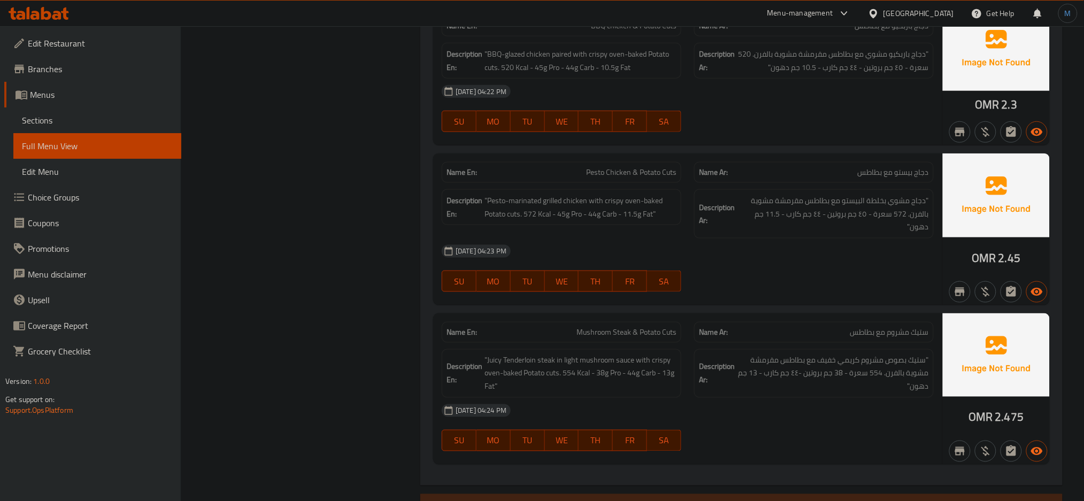
copy span "Mushroom Steak & Potato Cuts"
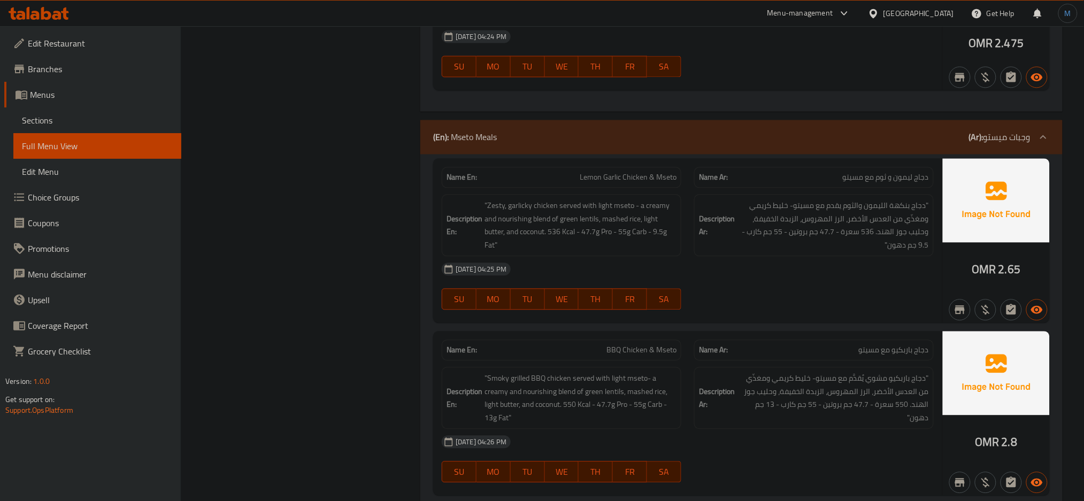
scroll to position [2248, 0]
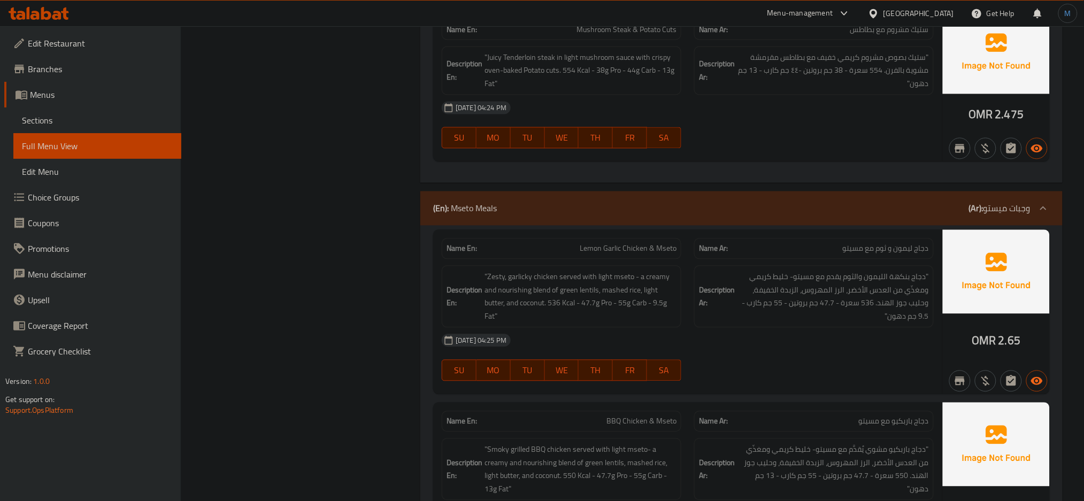
scroll to position [2176, 0]
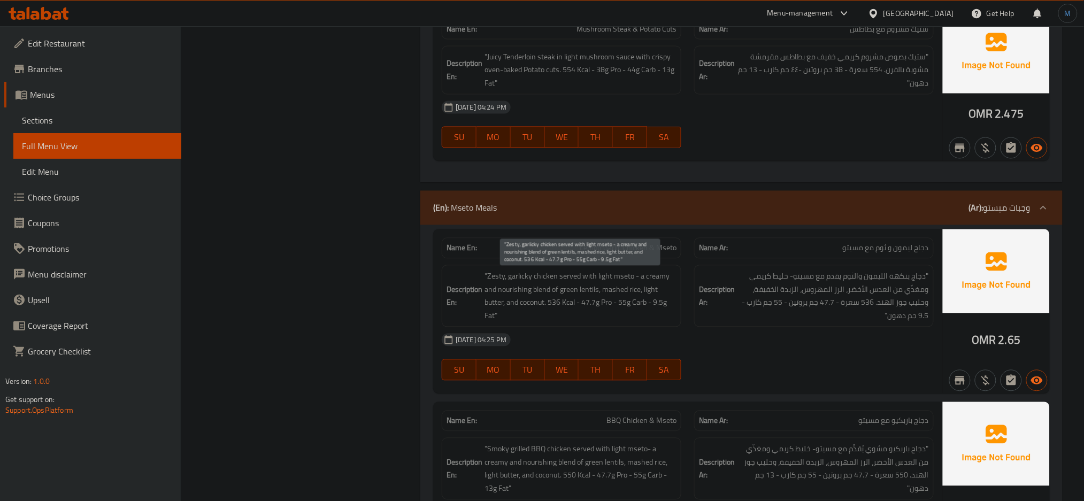
click at [487, 300] on span ""Zesty, garlicky chicken served with light mseto - a creamy and nourishing blen…" at bounding box center [581, 296] width 192 height 52
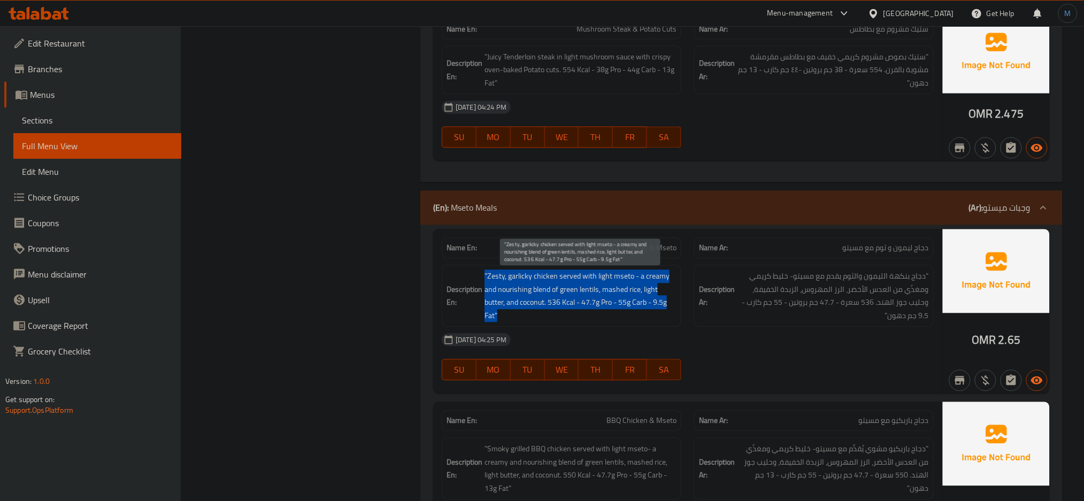
click at [487, 300] on span ""Zesty, garlicky chicken served with light mseto - a creamy and nourishing blen…" at bounding box center [581, 296] width 192 height 52
click at [494, 277] on span ""Zesty, garlicky chicken served with light mseto - a creamy and nourishing blen…" at bounding box center [581, 296] width 192 height 52
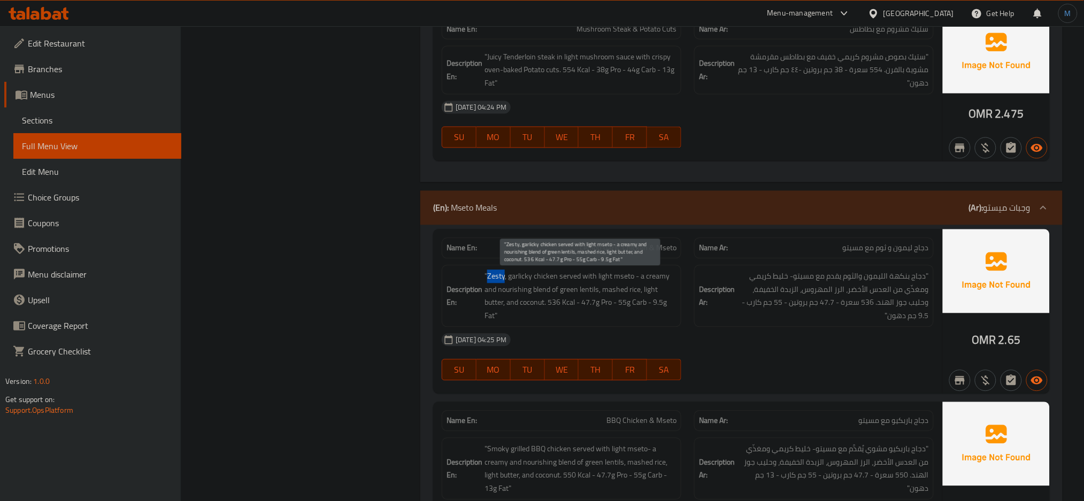
click at [494, 277] on span ""Zesty, garlicky chicken served with light mseto - a creamy and nourishing blen…" at bounding box center [581, 296] width 192 height 52
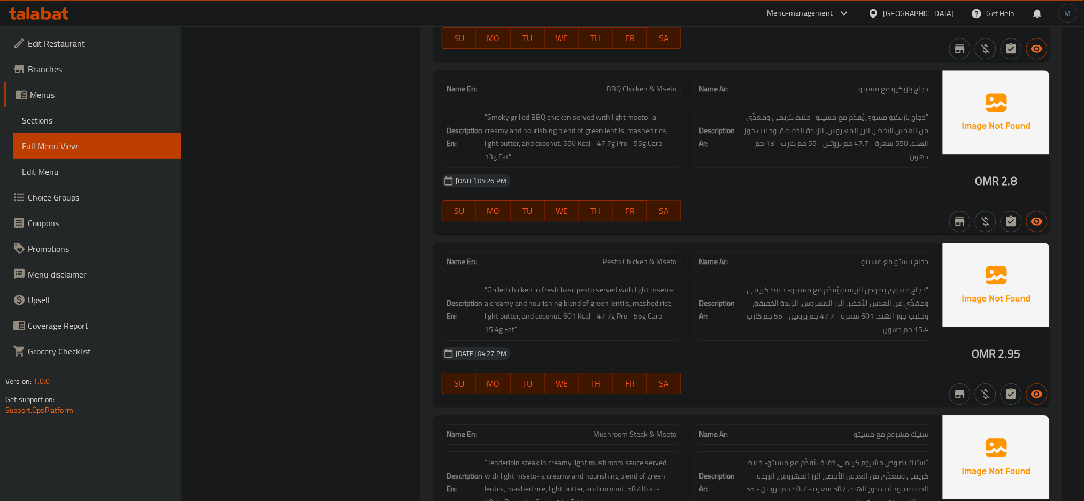
scroll to position [2509, 0]
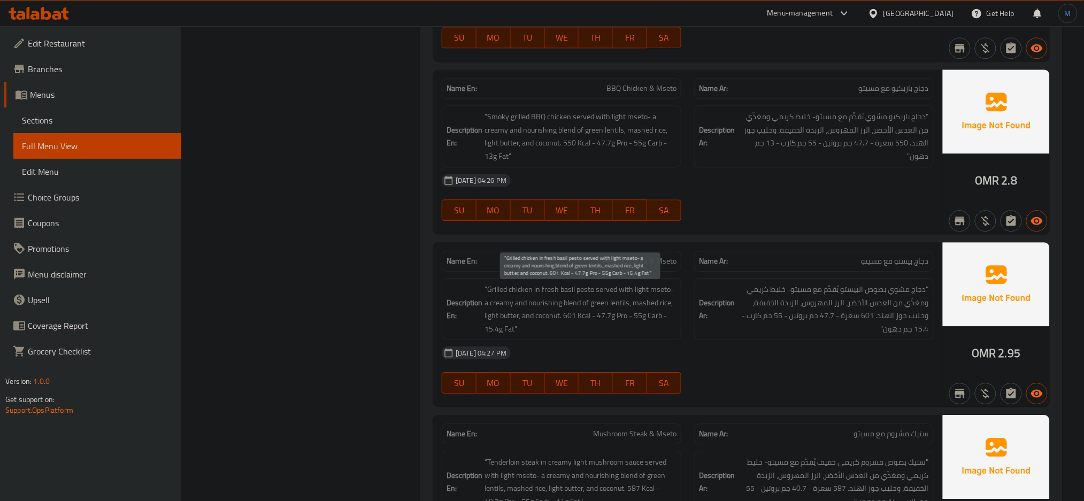
click at [655, 299] on span ""Grilled chicken in fresh basil pesto served with light mseto- a creamy and nou…" at bounding box center [581, 309] width 192 height 52
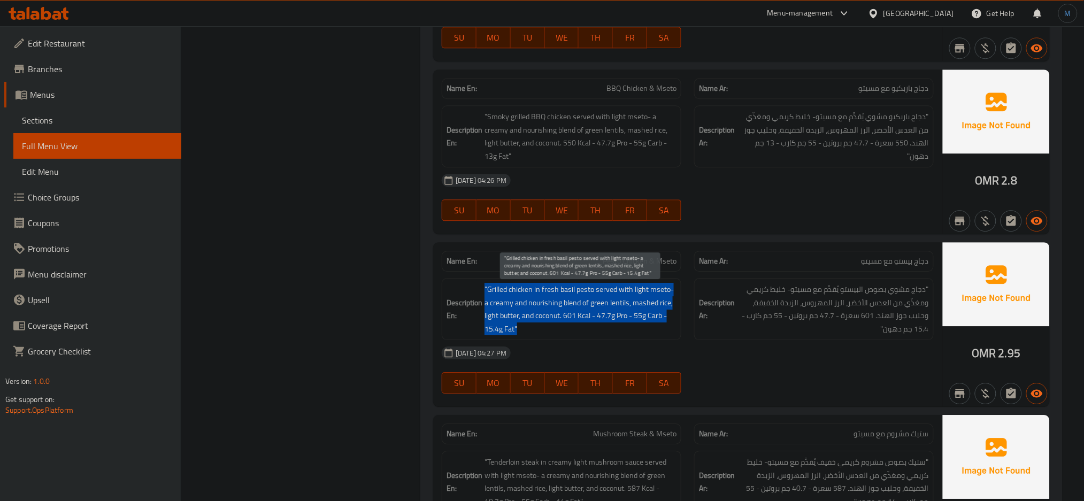
click at [655, 299] on span ""Grilled chicken in fresh basil pesto served with light mseto- a creamy and nou…" at bounding box center [581, 309] width 192 height 52
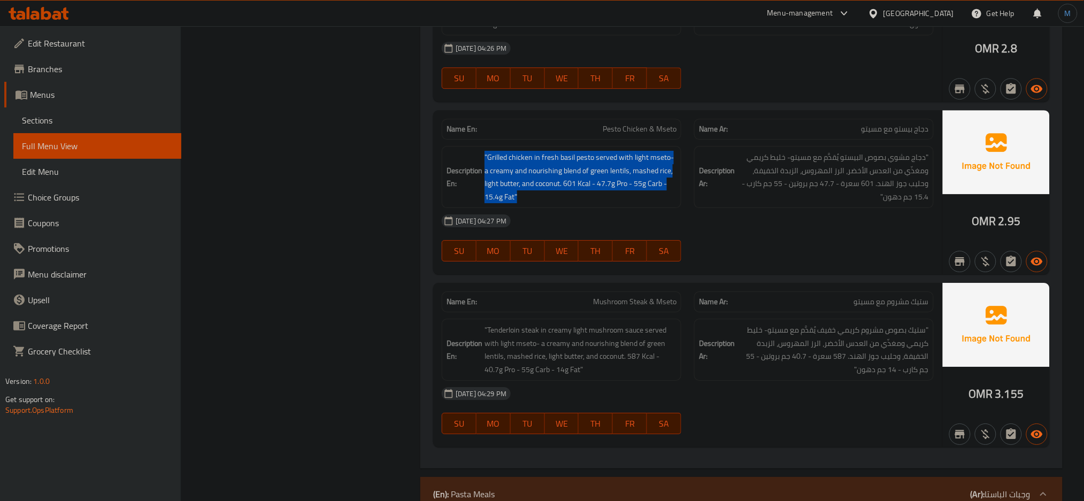
scroll to position [2648, 0]
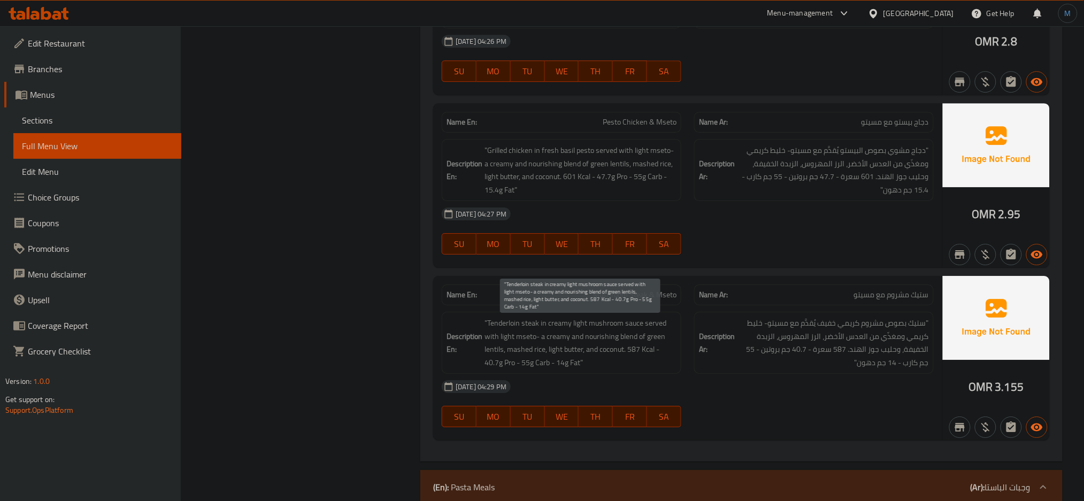
click at [583, 356] on span ""Tenderloin steak in creamy light mushroom sauce served with light mseto- a cre…" at bounding box center [581, 343] width 192 height 52
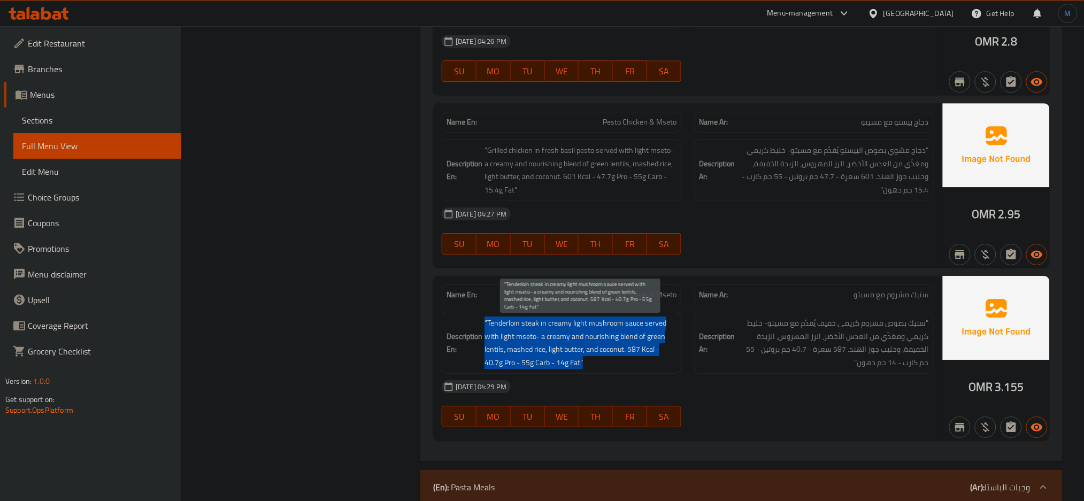
click at [583, 356] on span ""Tenderloin steak in creamy light mushroom sauce served with light mseto- a cre…" at bounding box center [581, 343] width 192 height 52
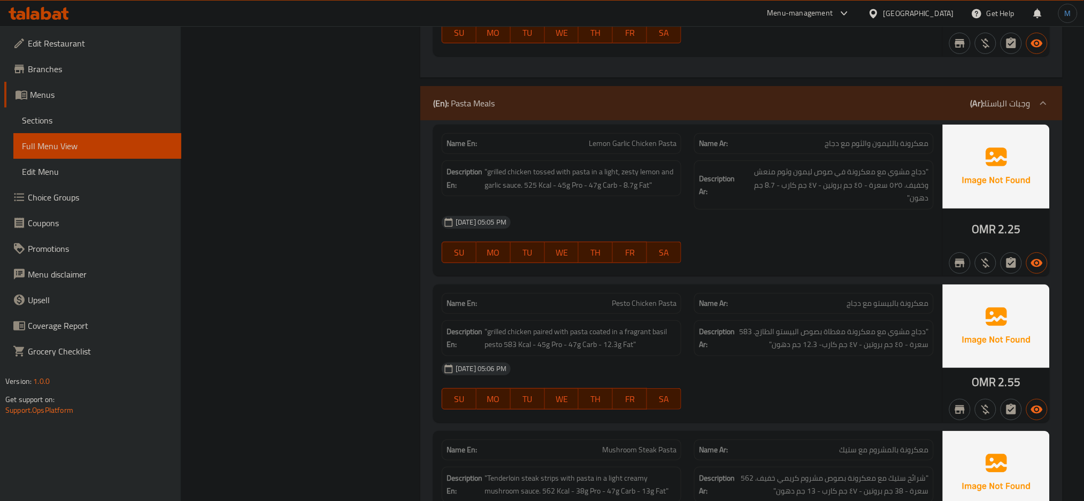
scroll to position [3033, 0]
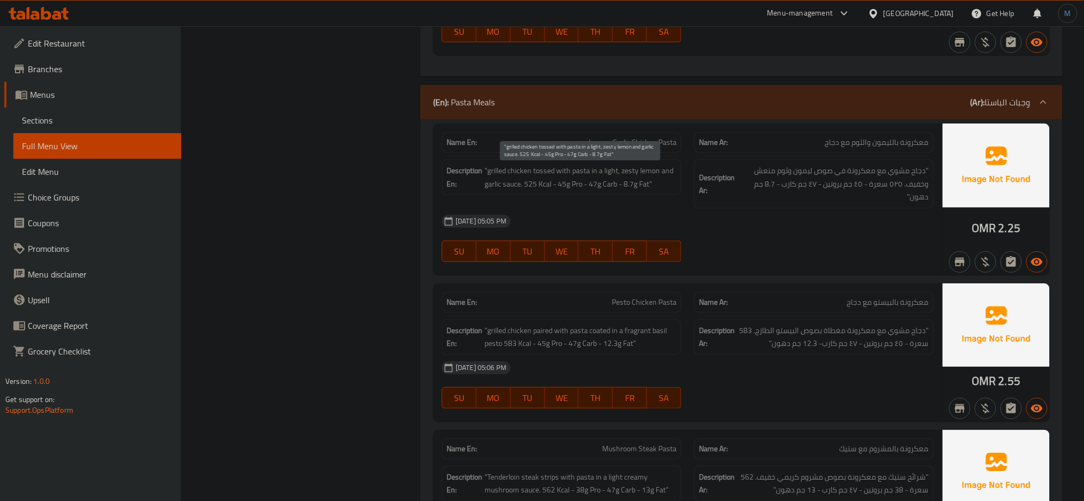
click at [622, 183] on span ""grilled chicken tossed with pasta in a light, zesty lemon and garlic sauce. 52…" at bounding box center [581, 177] width 192 height 26
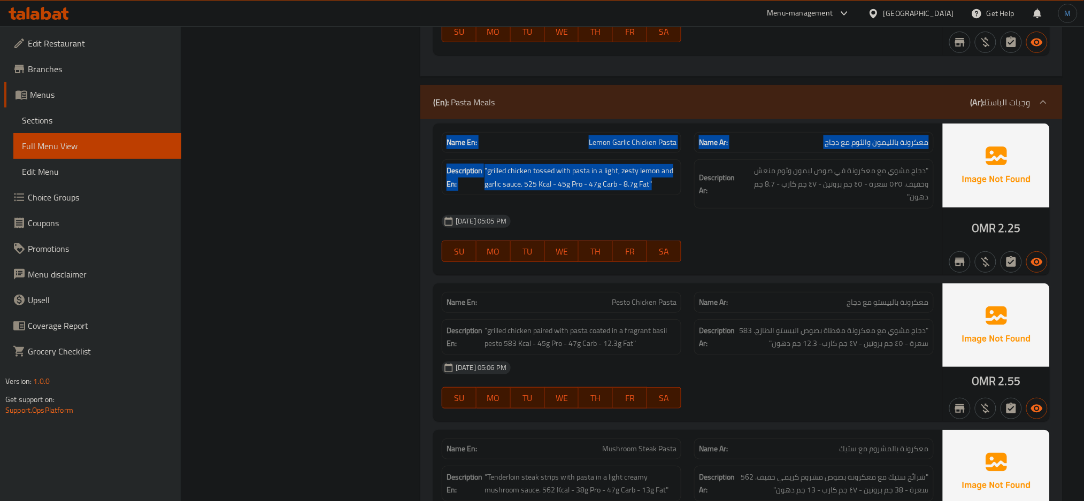
drag, startPoint x: 622, startPoint y: 183, endPoint x: 773, endPoint y: 27, distance: 217.1
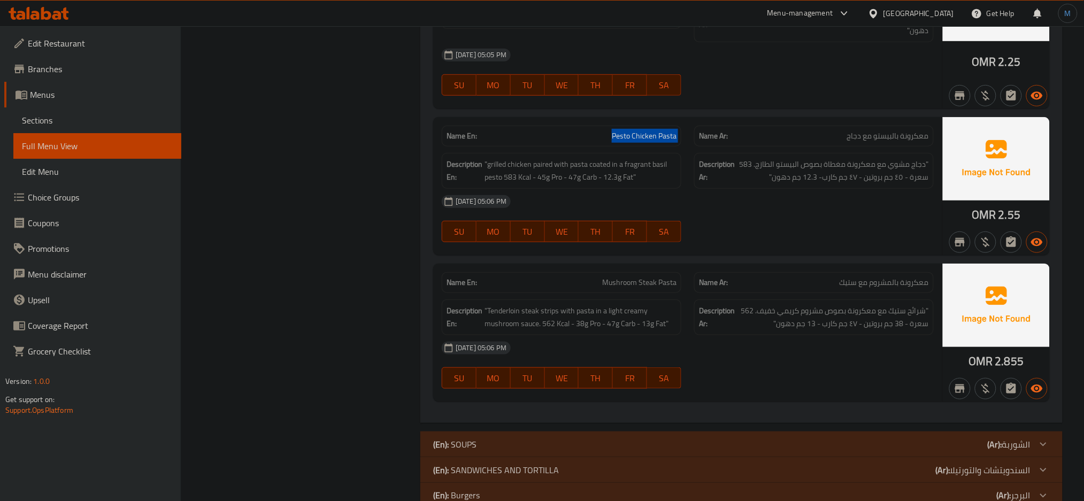
scroll to position [3200, 0]
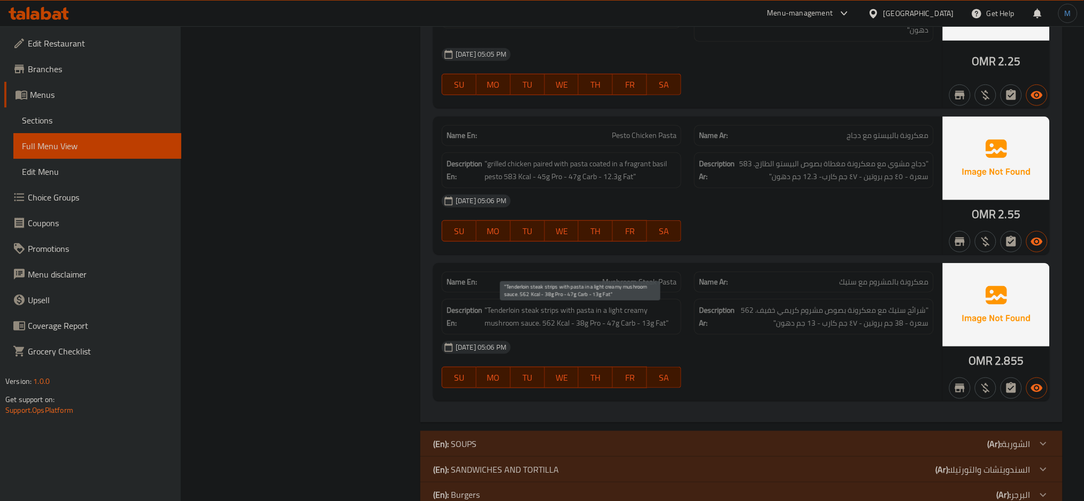
click at [586, 316] on span ""Tenderloin steak strips with pasta in a light creamy mushroom sauce. 562 Kcal …" at bounding box center [581, 317] width 192 height 26
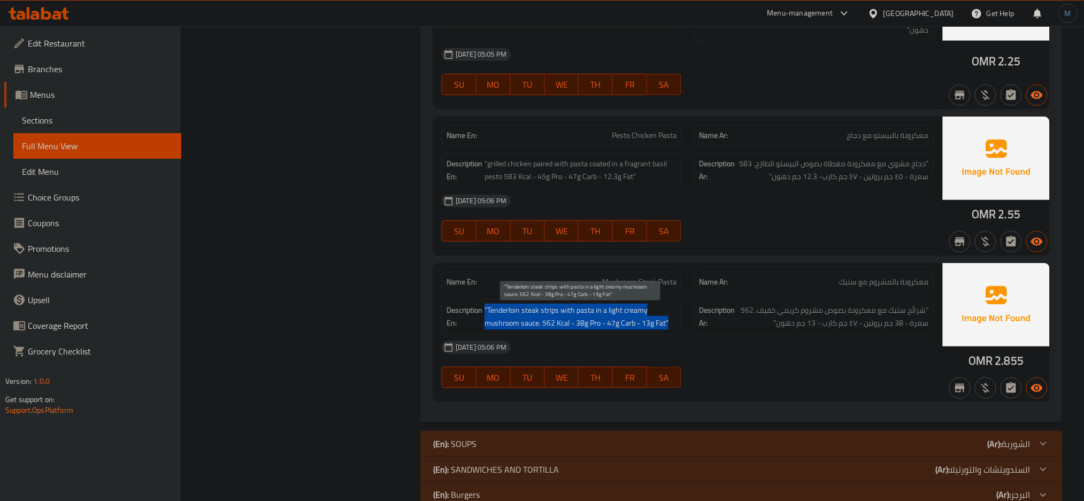
click at [586, 316] on span ""Tenderloin steak strips with pasta in a light creamy mushroom sauce. 562 Kcal …" at bounding box center [581, 317] width 192 height 26
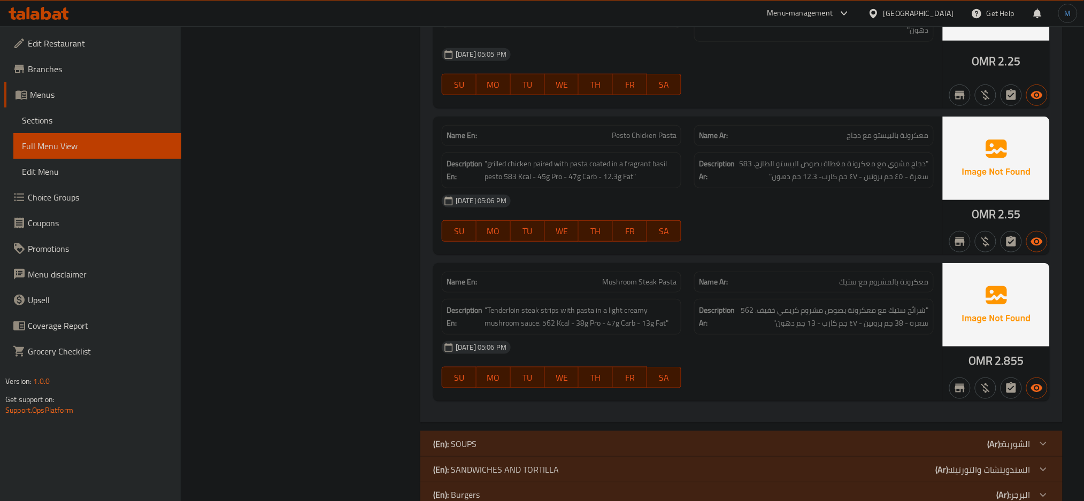
click at [946, 9] on div "Oman" at bounding box center [919, 13] width 71 height 12
click at [918, 11] on div "Oman" at bounding box center [911, 14] width 103 height 26
click at [937, 10] on div "Oman" at bounding box center [919, 13] width 71 height 12
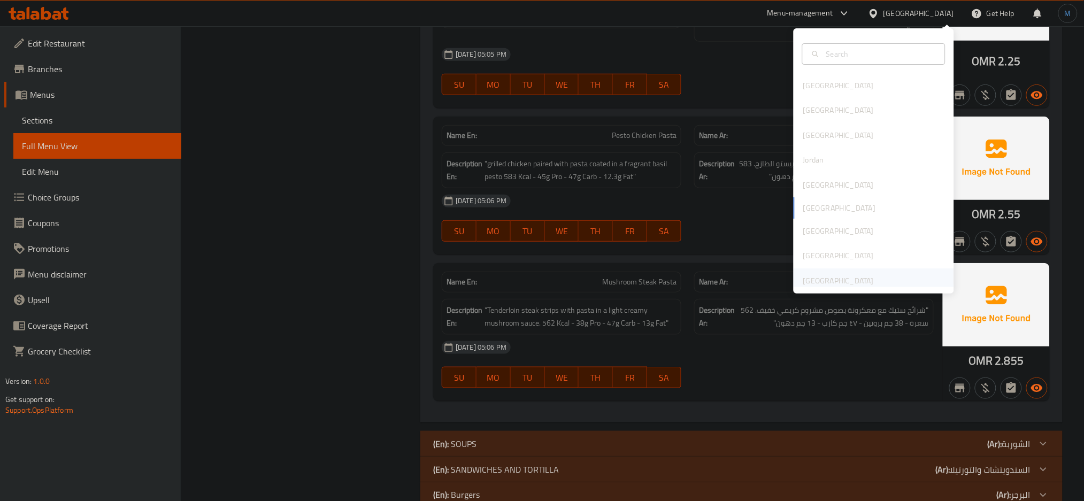
click at [841, 281] on div "[GEOGRAPHIC_DATA]" at bounding box center [838, 281] width 71 height 12
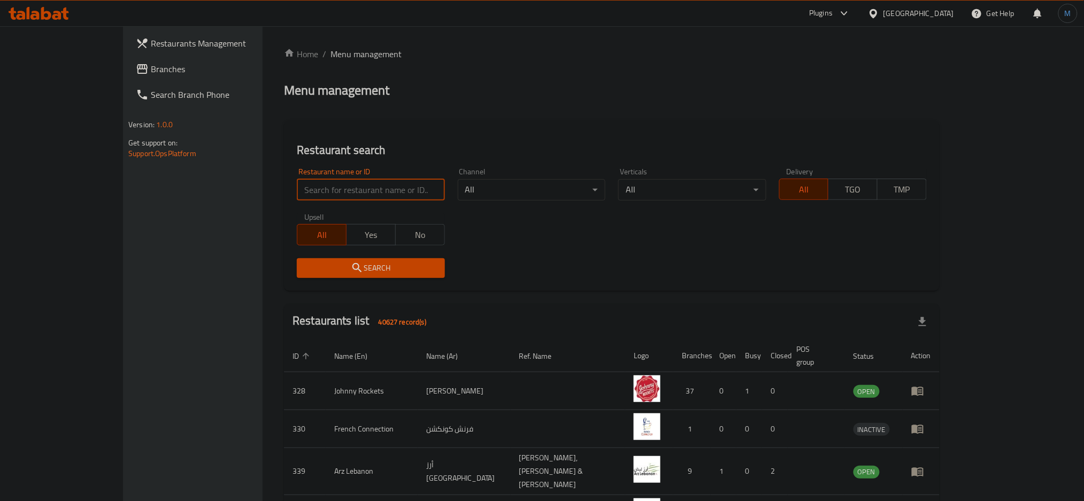
click at [297, 200] on input "search" at bounding box center [371, 189] width 148 height 21
paste input "703148"
type input "703148"
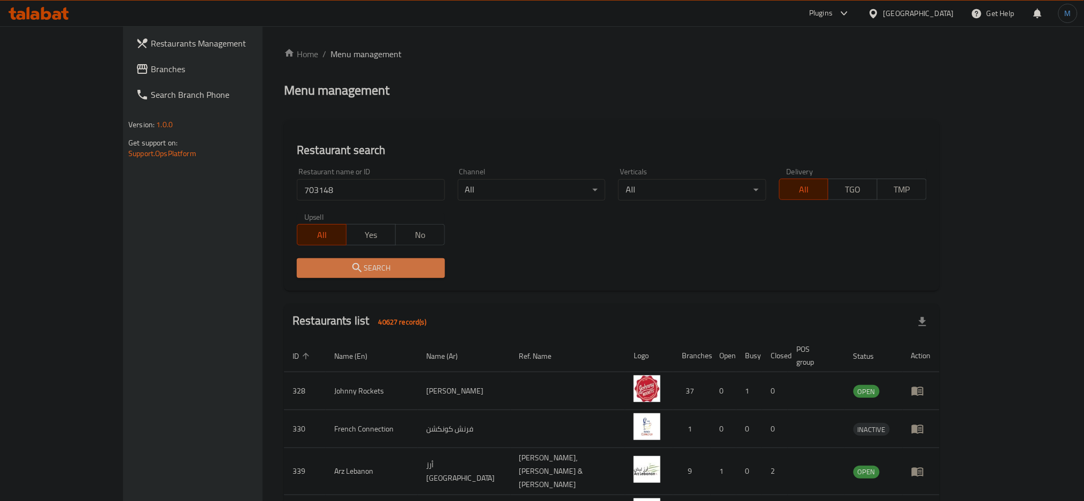
click at [305, 266] on span "Search" at bounding box center [370, 268] width 131 height 13
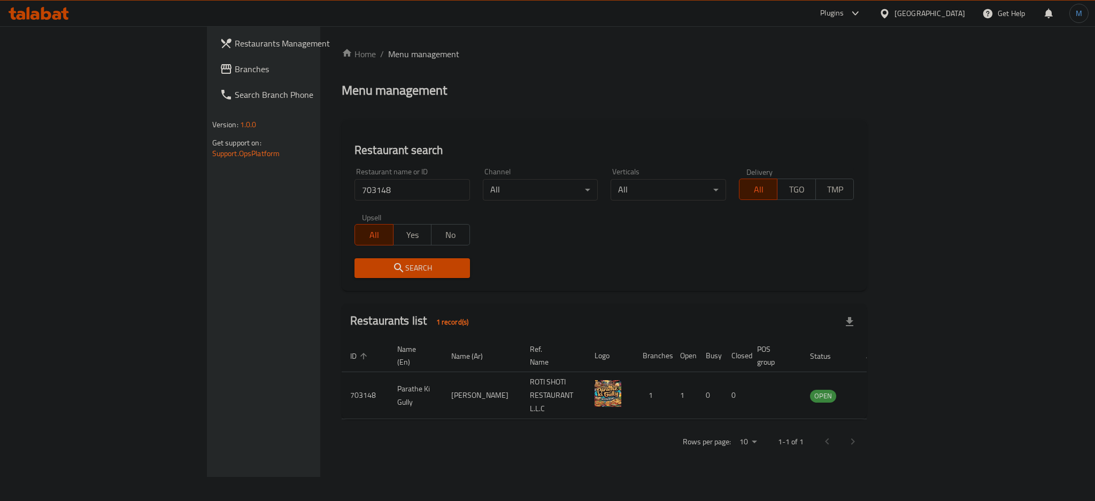
click at [832, 12] on div "Plugins" at bounding box center [833, 13] width 24 height 13
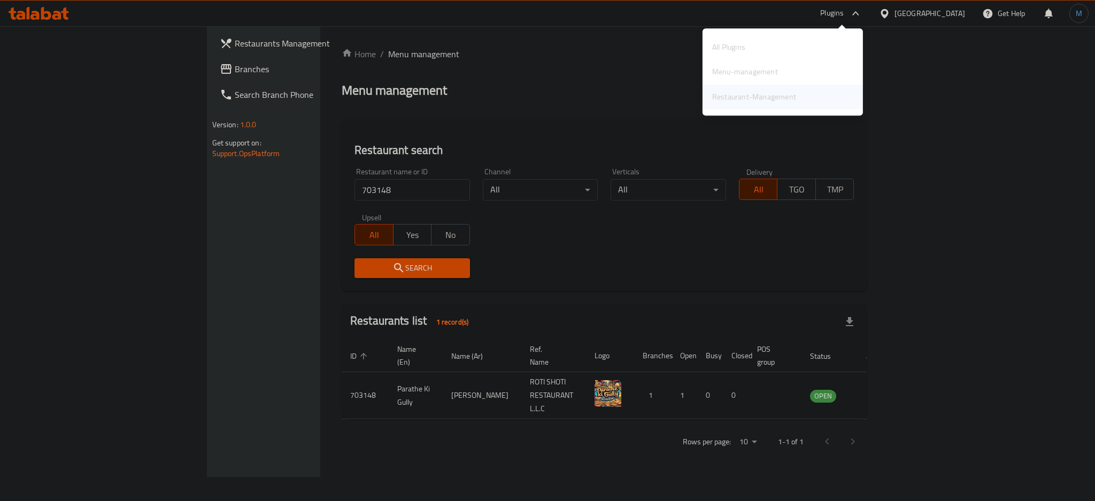
click at [733, 102] on div "Restaurant-Management" at bounding box center [754, 97] width 84 height 12
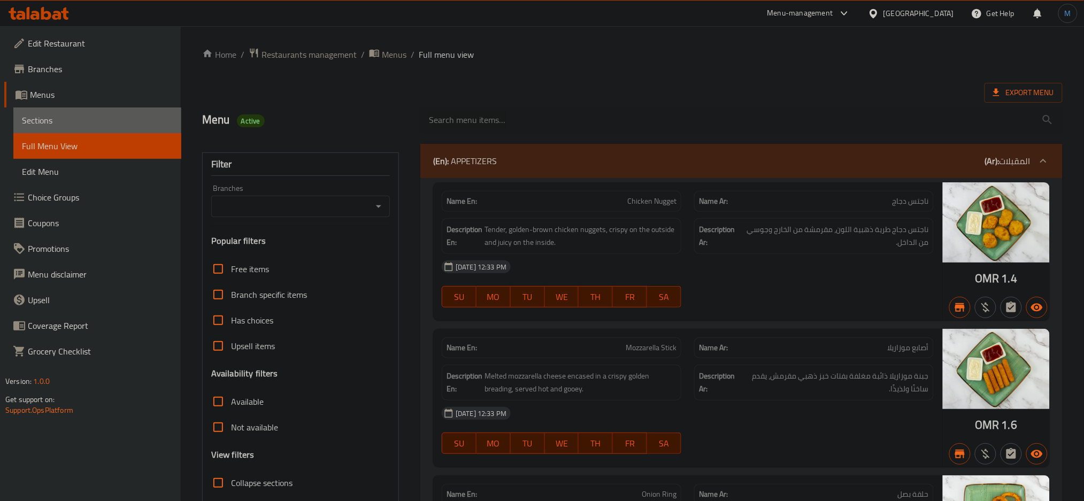
click at [55, 116] on span "Sections" at bounding box center [97, 120] width 151 height 13
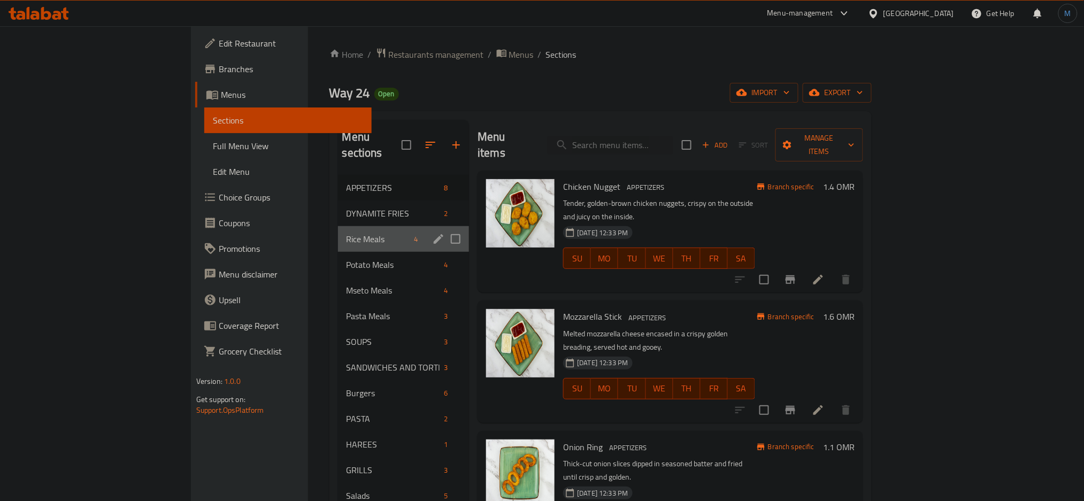
click at [338, 231] on div "Rice Meals 4" at bounding box center [404, 239] width 132 height 26
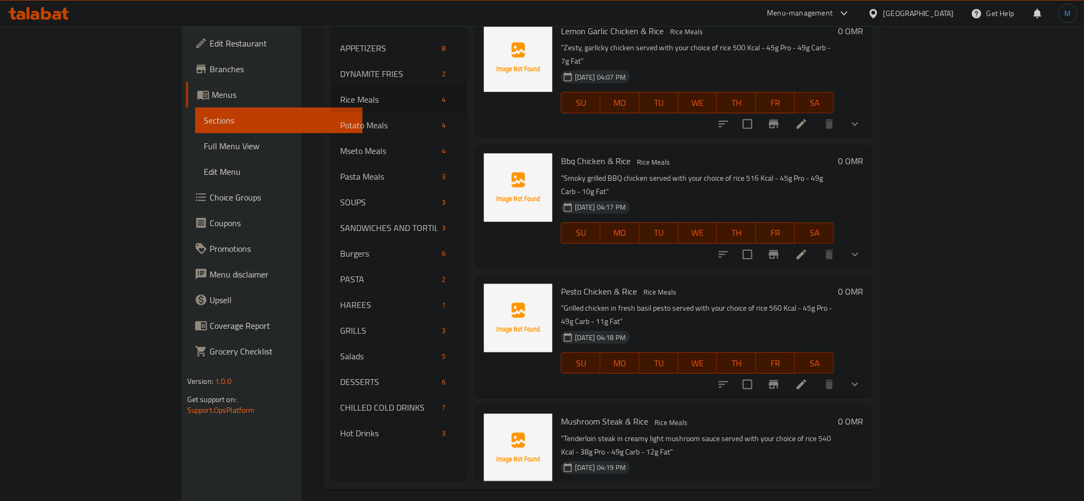
scroll to position [150, 0]
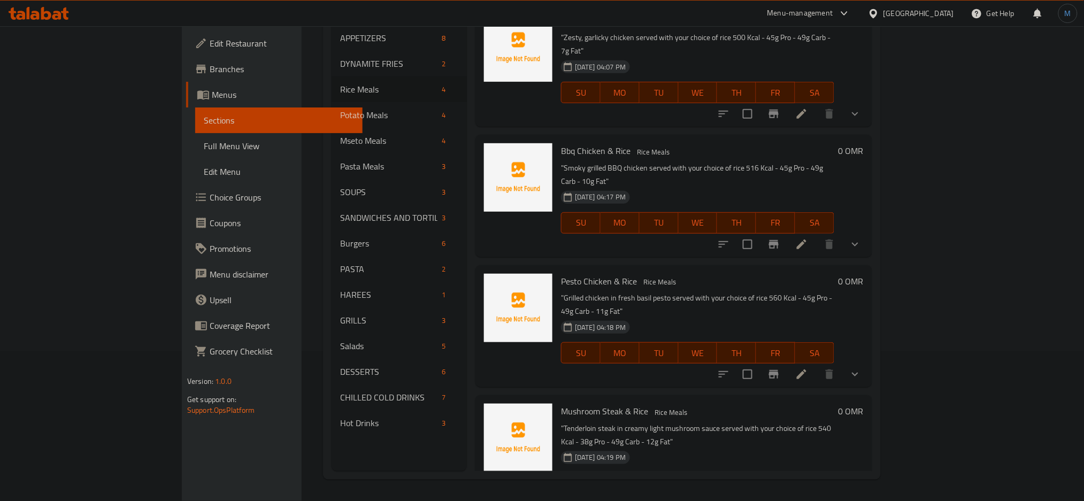
click at [817, 495] on li at bounding box center [802, 504] width 30 height 19
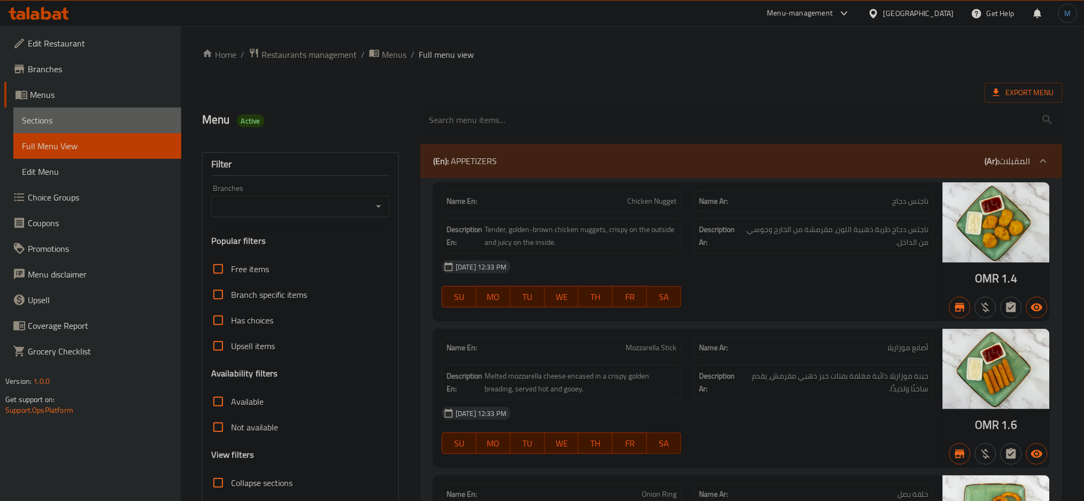
click at [79, 123] on span "Sections" at bounding box center [97, 120] width 151 height 13
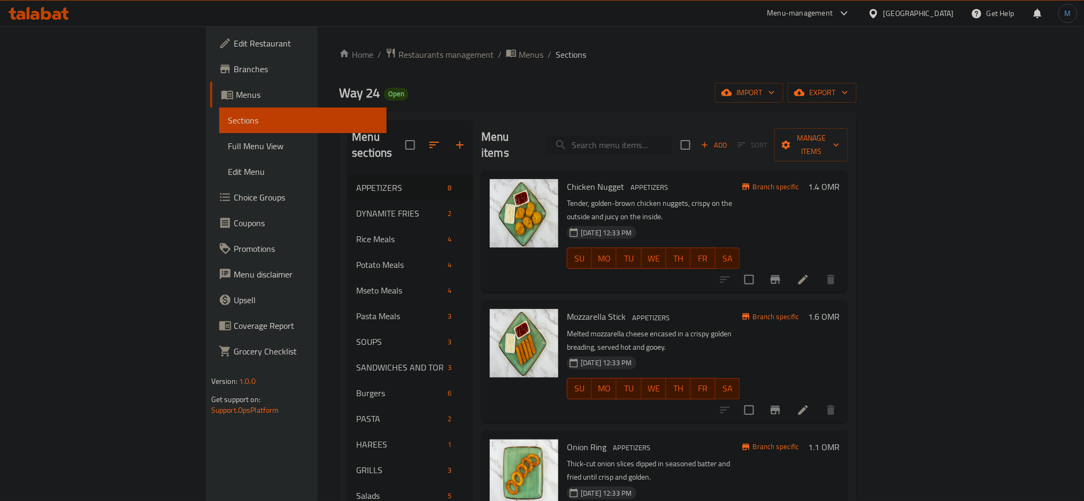
click at [661, 141] on input "search" at bounding box center [609, 145] width 126 height 19
paste input "Mushroom Steak & Potato Cuts"
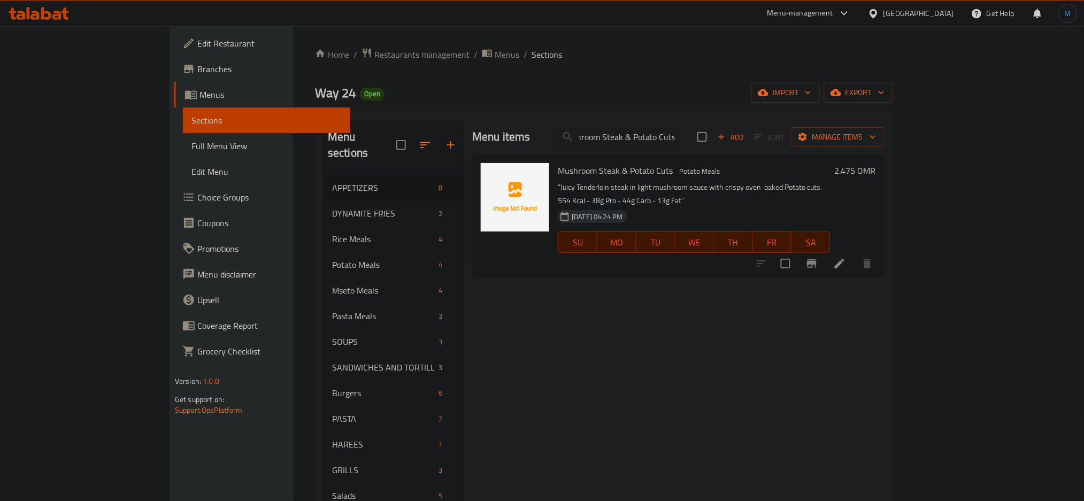
type input "Mushroom Steak & Potato Cuts"
click at [846, 257] on icon at bounding box center [839, 263] width 13 height 13
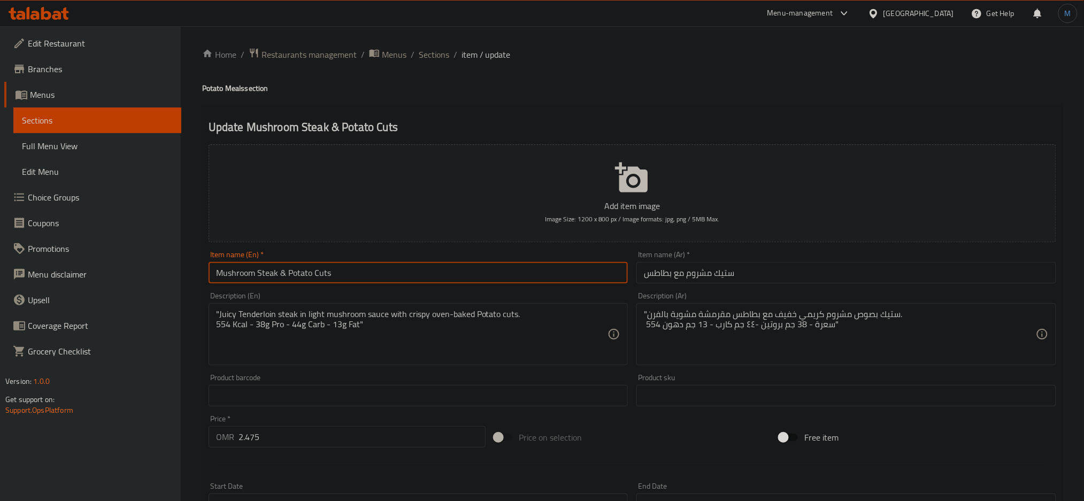
click at [382, 271] on input "Mushroom Steak & Potato Cuts" at bounding box center [419, 272] width 420 height 21
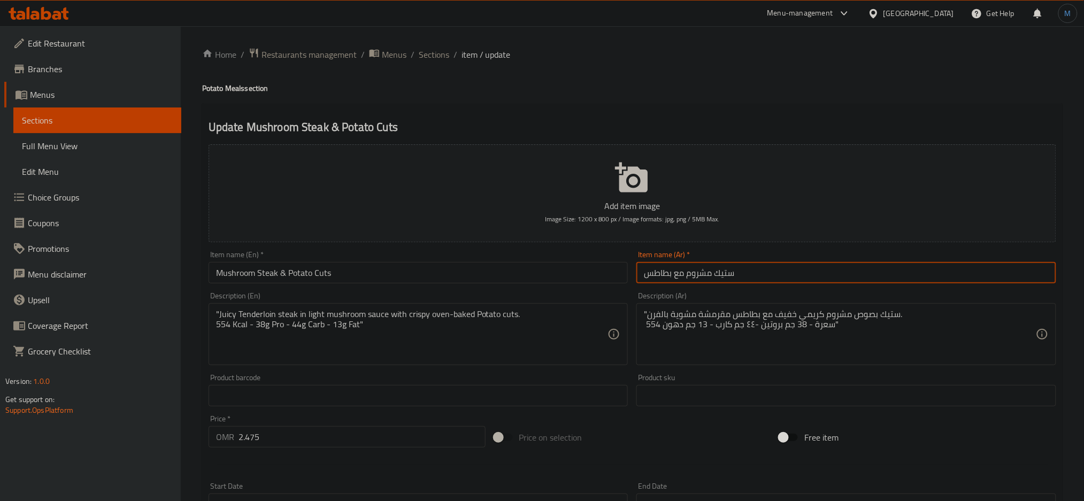
click at [763, 277] on input "ستيك مشروم مع بطاطس" at bounding box center [847, 272] width 420 height 21
type input "ستيك مشروم مع قطع بطاطس"
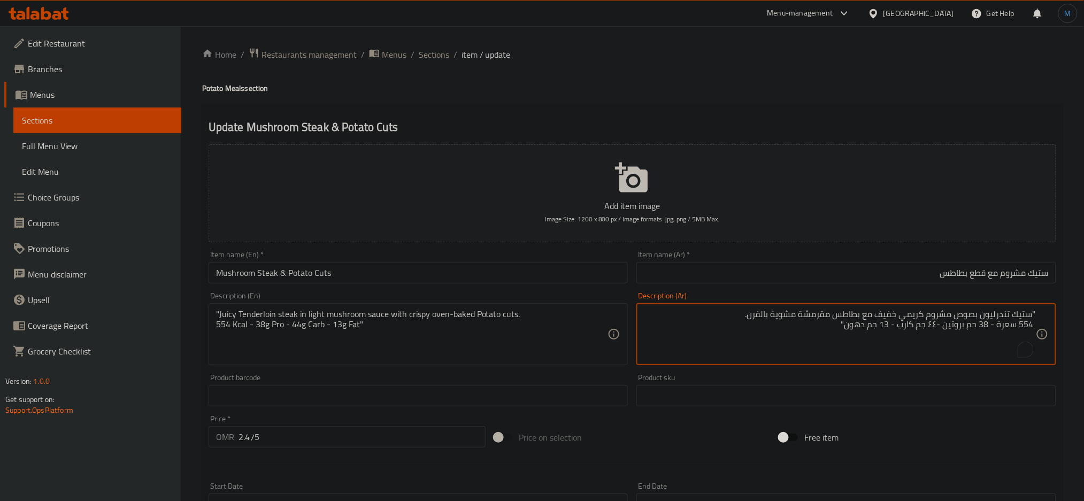
scroll to position [252, 0]
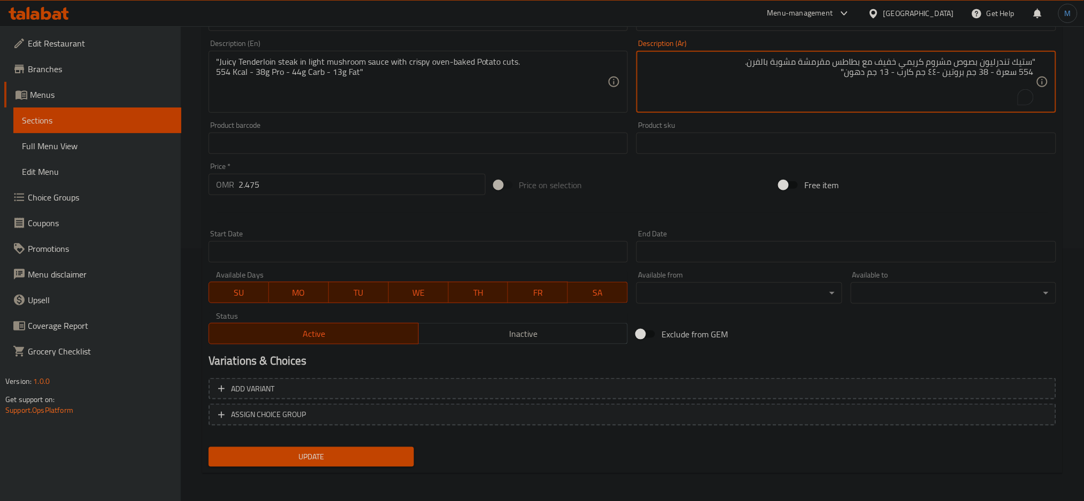
type textarea ""ستيك تندرليون بصوص مشروم كريمي خفيف مع بطاطس مقرمشة مشوية بالفرن. 554 سعرة - 3…"
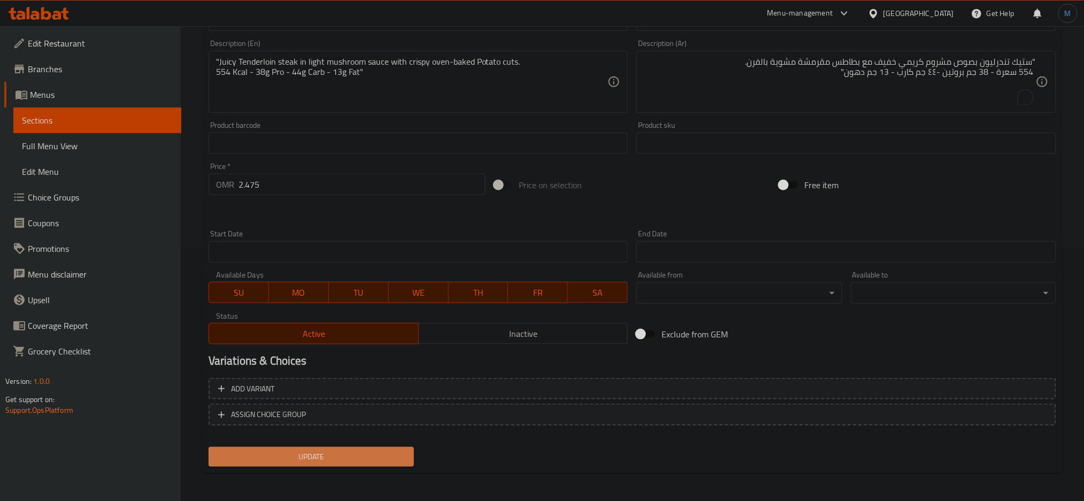
click at [391, 454] on span "Update" at bounding box center [311, 456] width 188 height 13
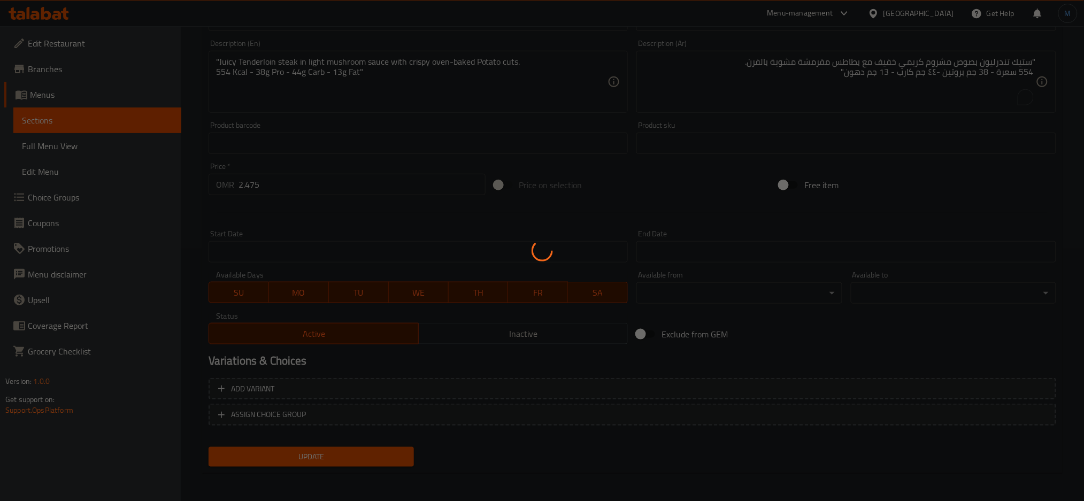
scroll to position [0, 0]
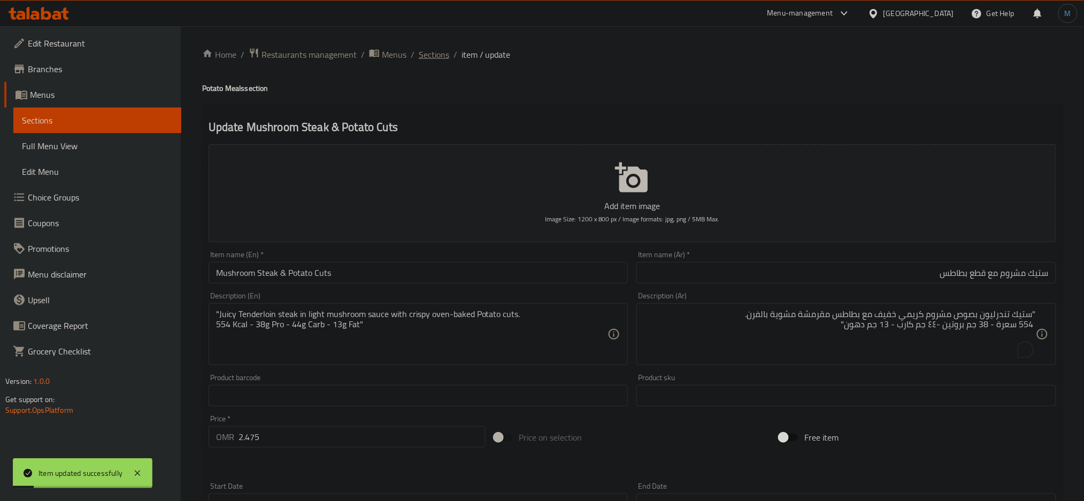
click at [446, 51] on span "Sections" at bounding box center [434, 54] width 30 height 13
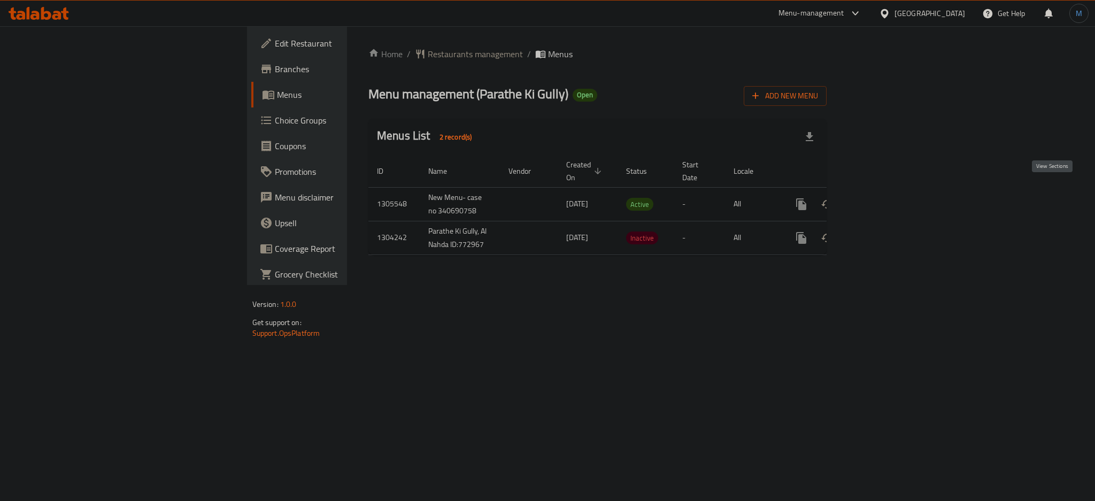
click at [885, 198] on icon "enhanced table" at bounding box center [878, 204] width 13 height 13
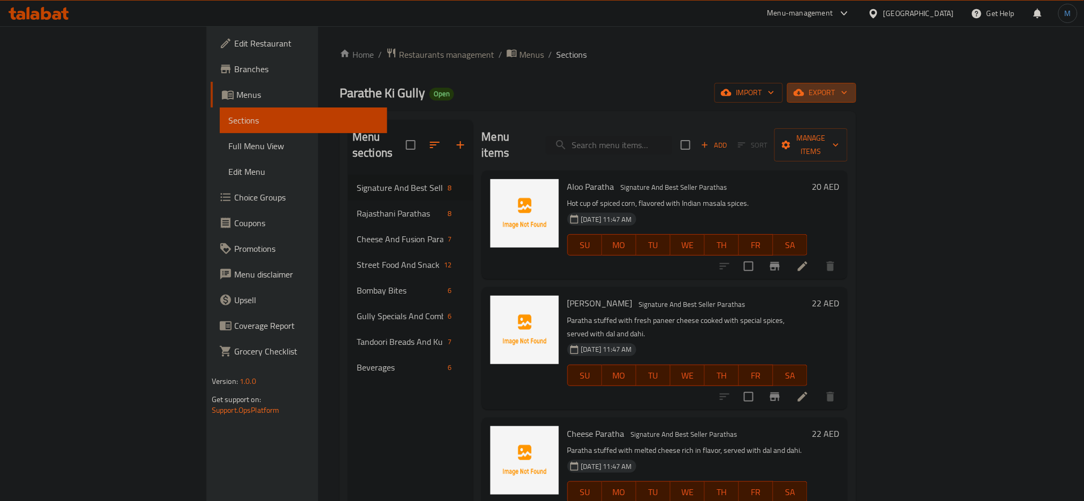
click at [848, 99] on span "export" at bounding box center [822, 92] width 52 height 13
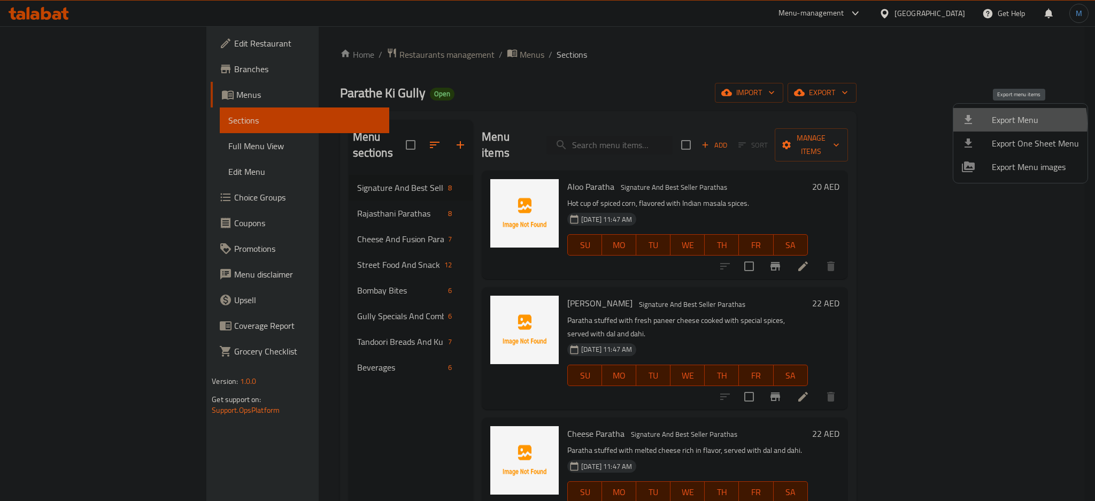
click at [1002, 124] on span "Export Menu" at bounding box center [1035, 119] width 87 height 13
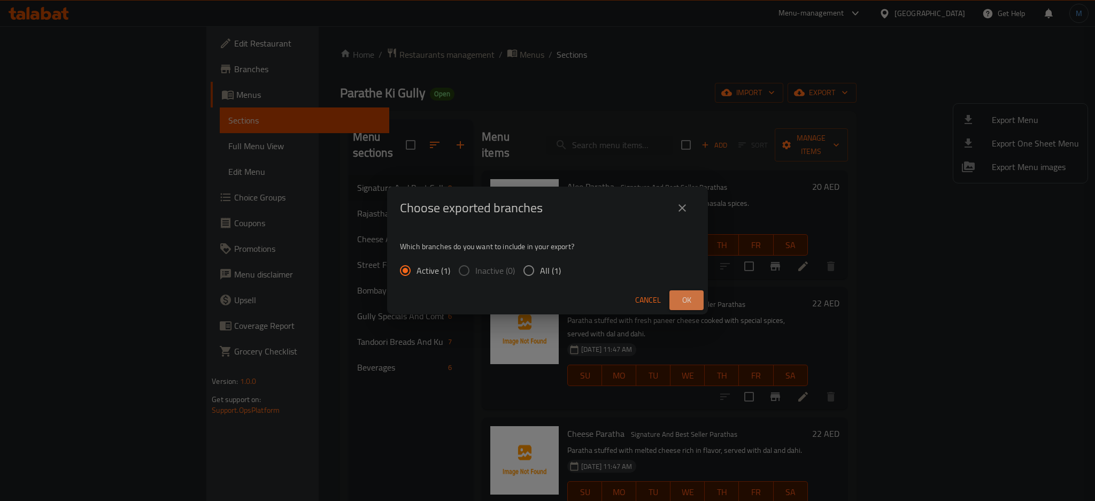
click at [688, 305] on span "Ok" at bounding box center [686, 300] width 17 height 13
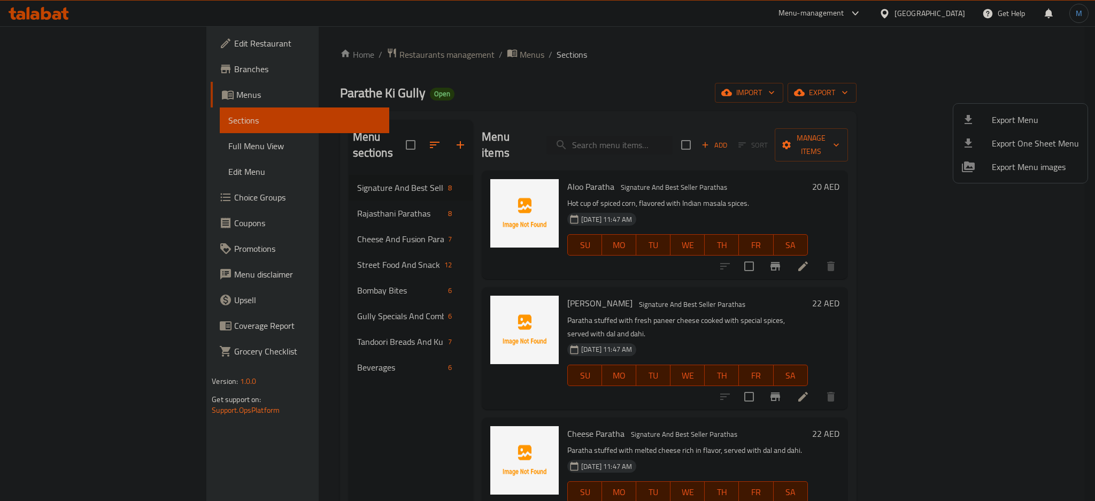
click at [394, 52] on div at bounding box center [547, 250] width 1095 height 501
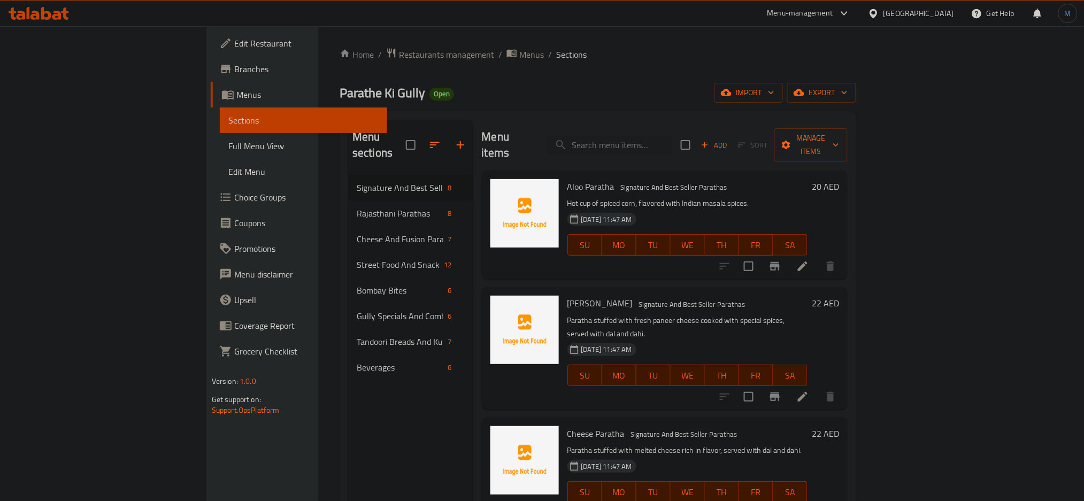
click at [519, 52] on span "Menus" at bounding box center [531, 54] width 25 height 13
click at [57, 14] on icon at bounding box center [56, 15] width 9 height 9
